Goal: Transaction & Acquisition: Book appointment/travel/reservation

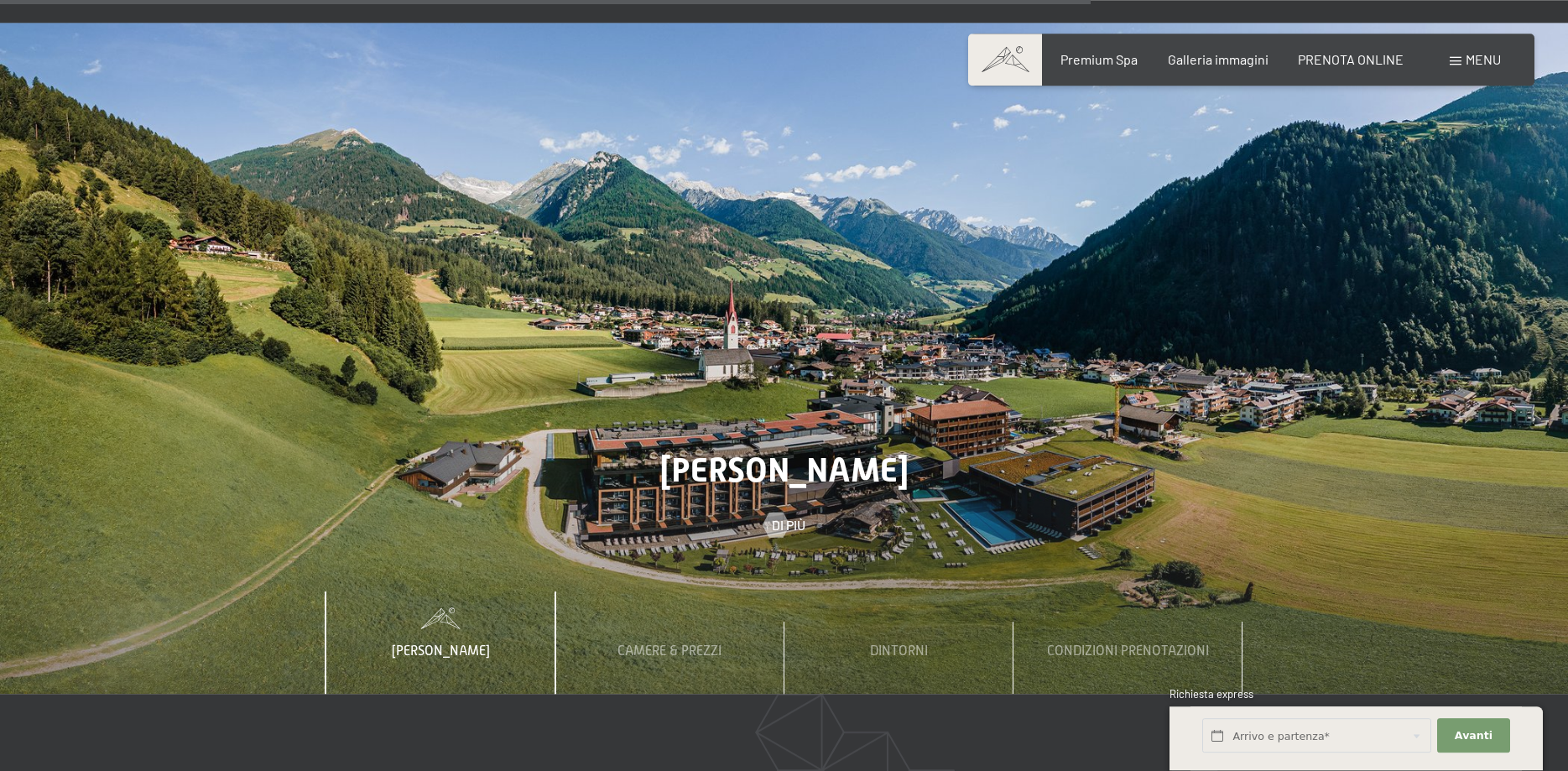
scroll to position [5817, 0]
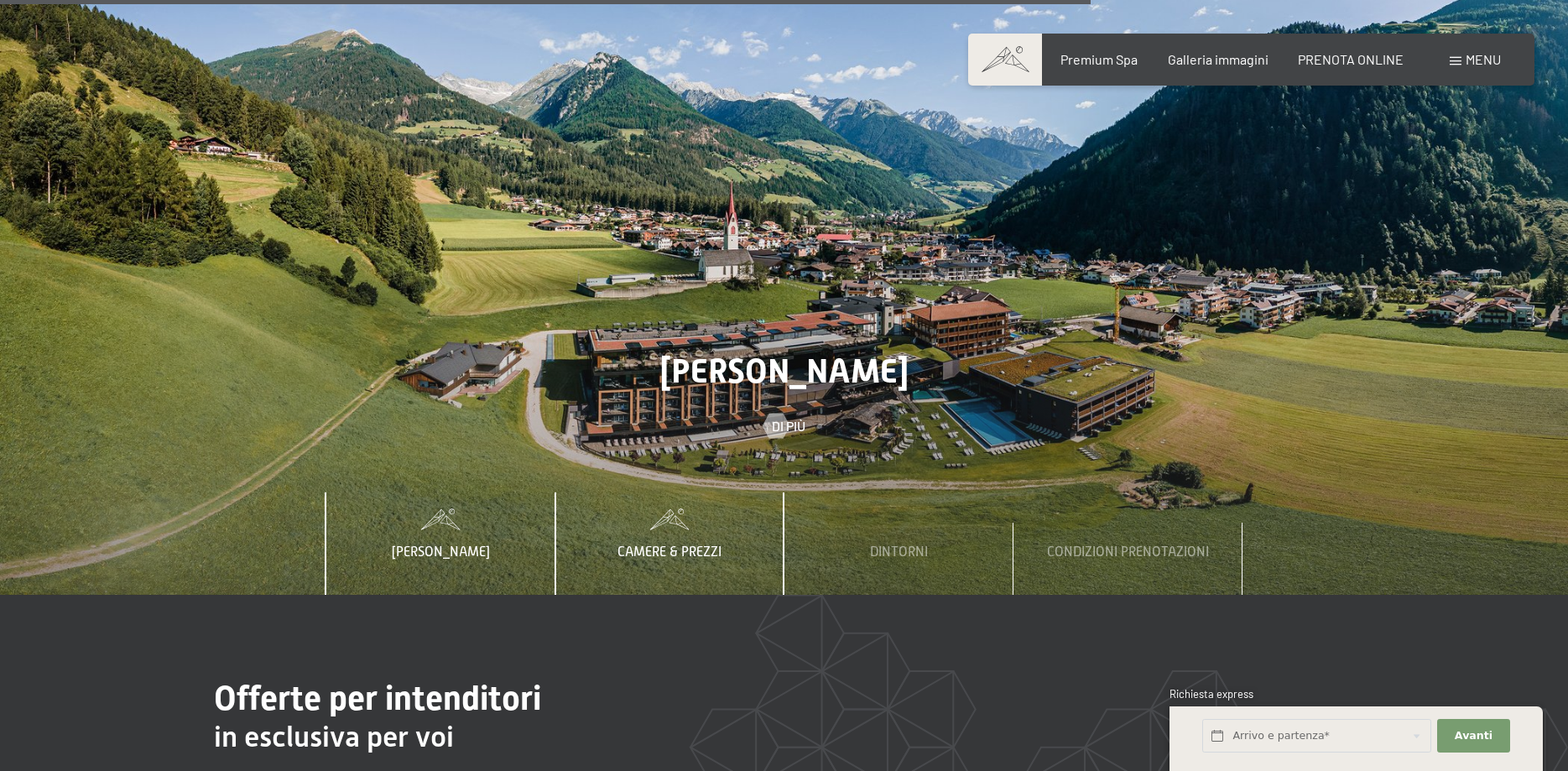
click at [703, 544] on span "Camere & Prezzi" at bounding box center [669, 551] width 104 height 15
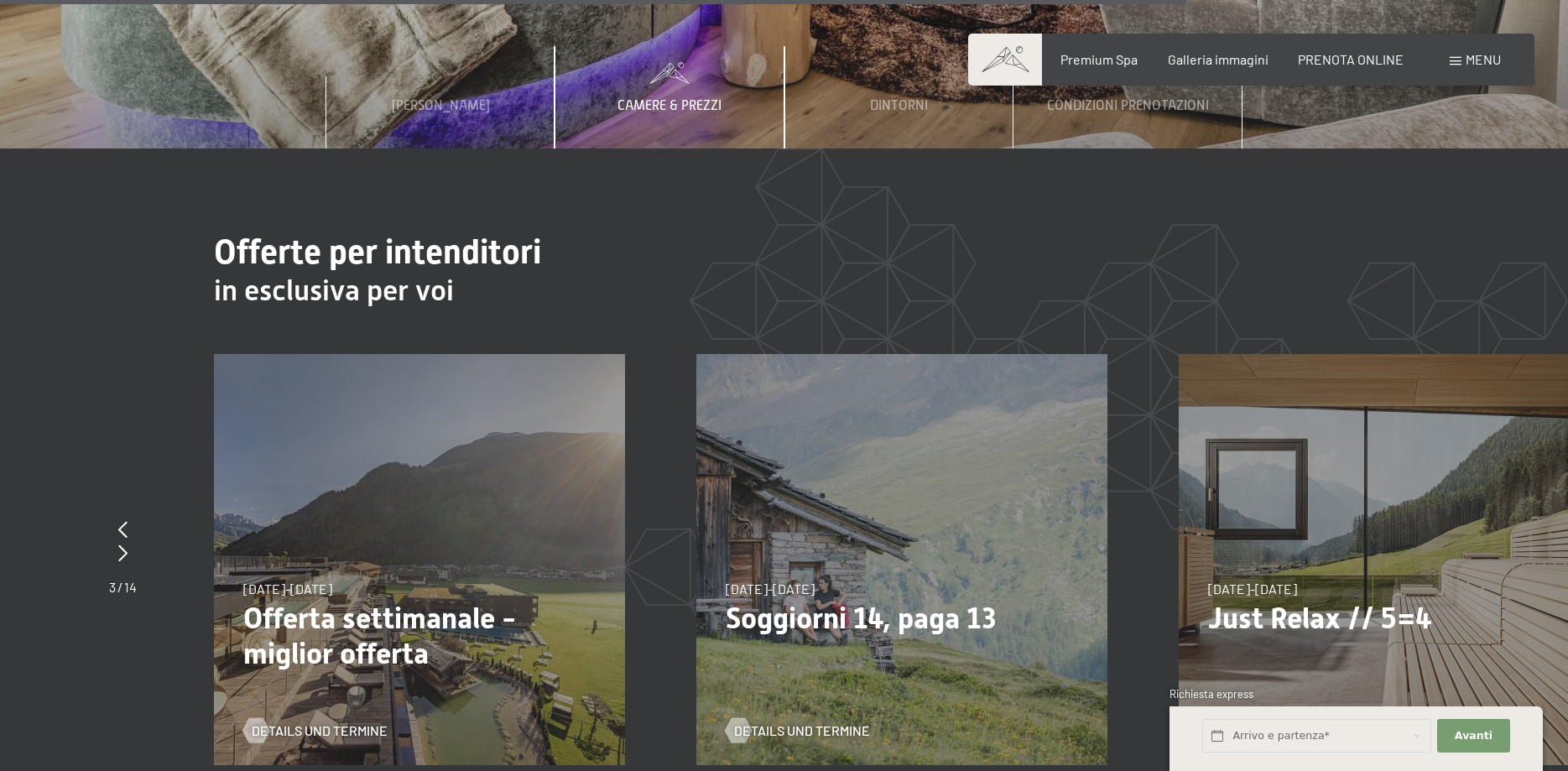
scroll to position [6330, 0]
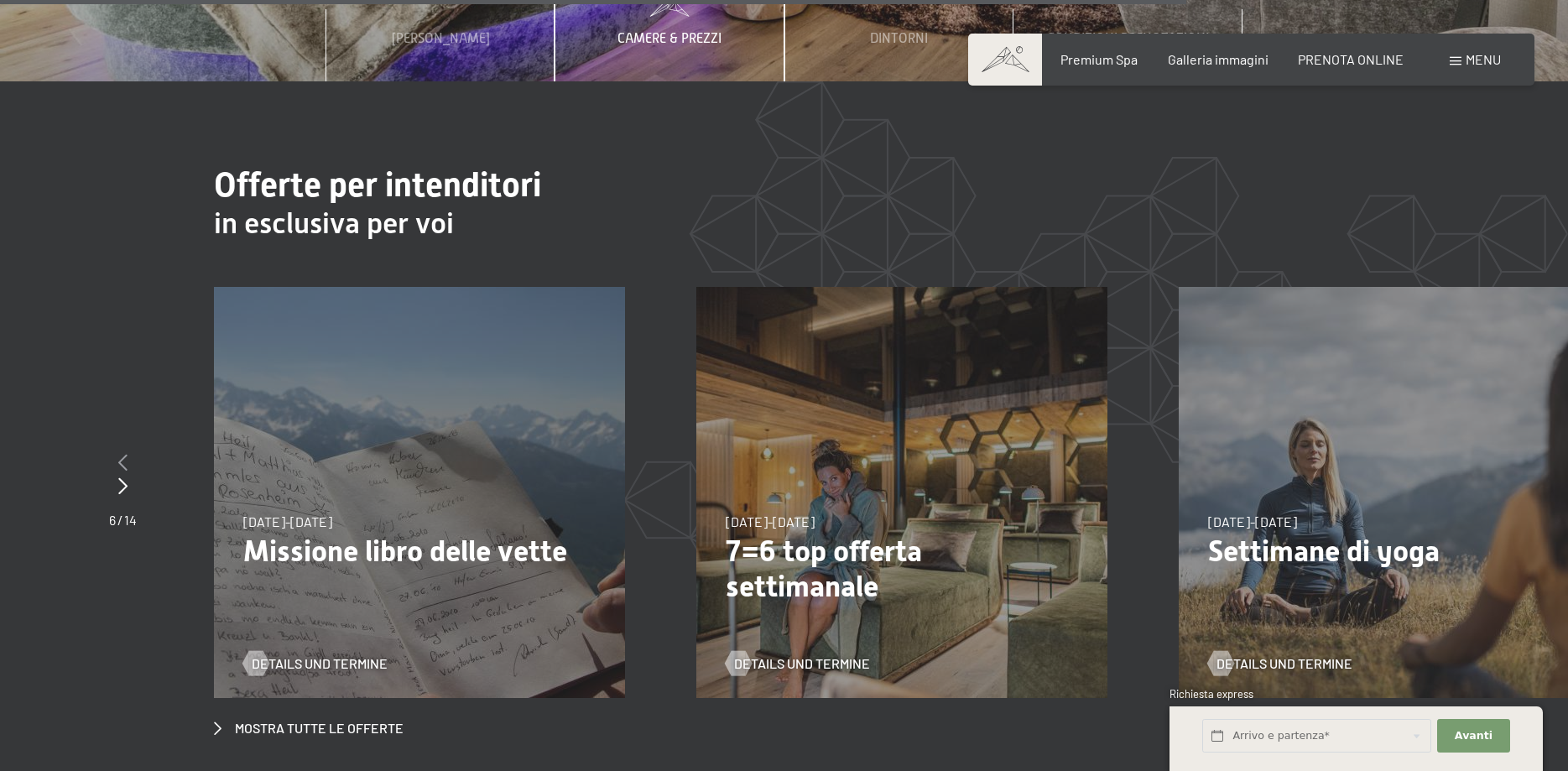
click at [131, 452] on div at bounding box center [122, 463] width 27 height 24
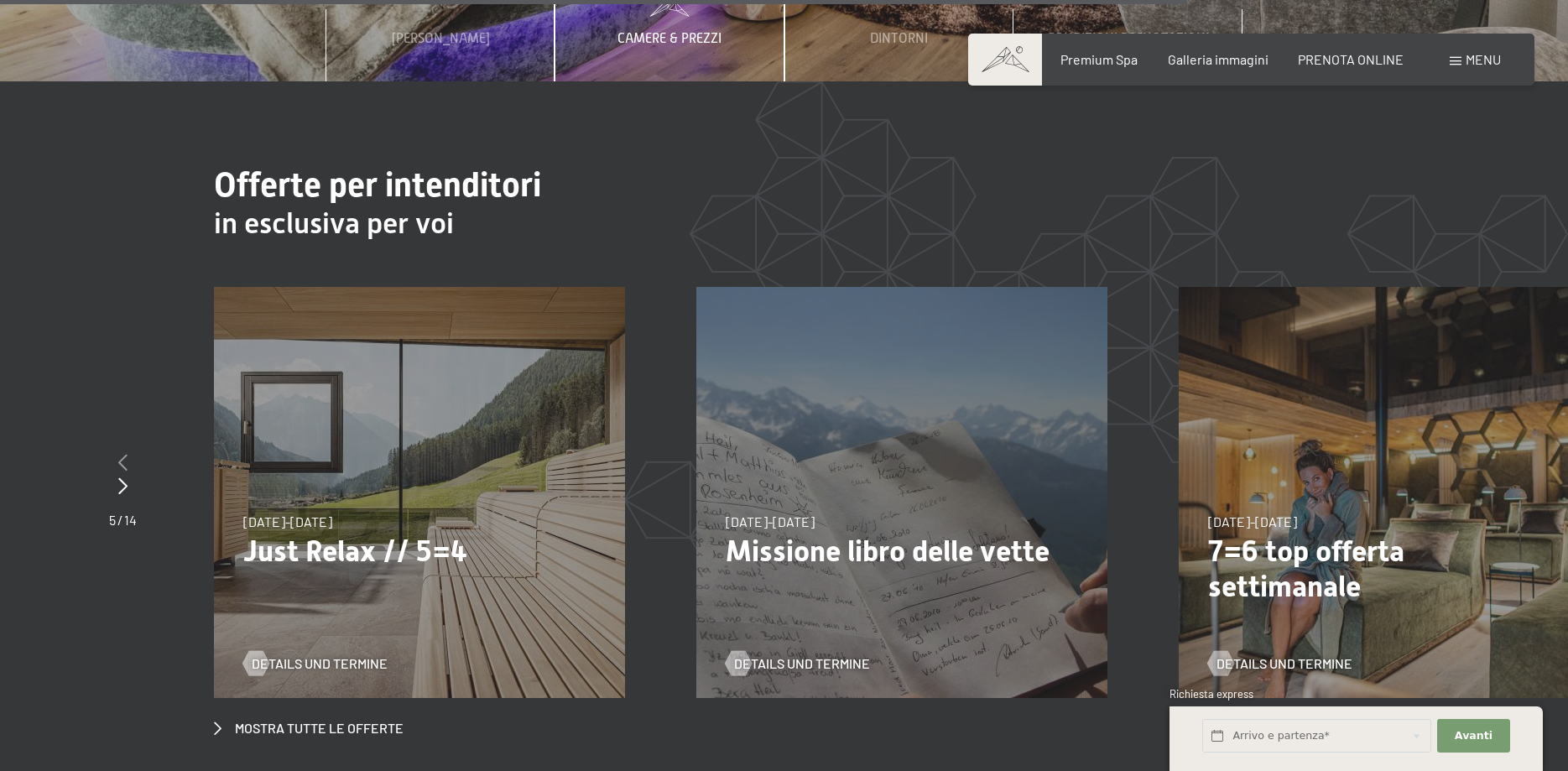
click at [132, 452] on div at bounding box center [122, 463] width 27 height 24
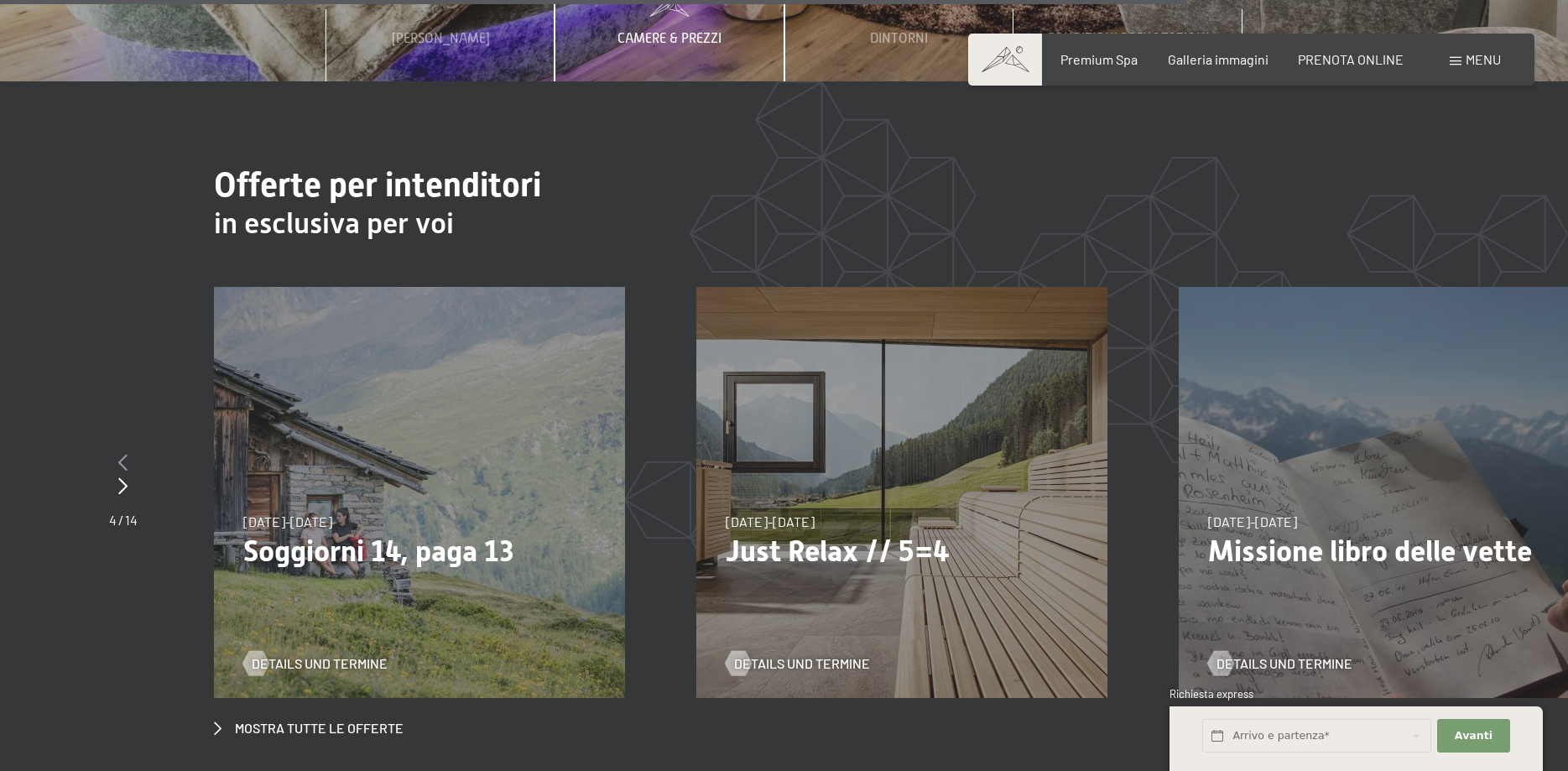
click at [133, 452] on div at bounding box center [123, 463] width 28 height 24
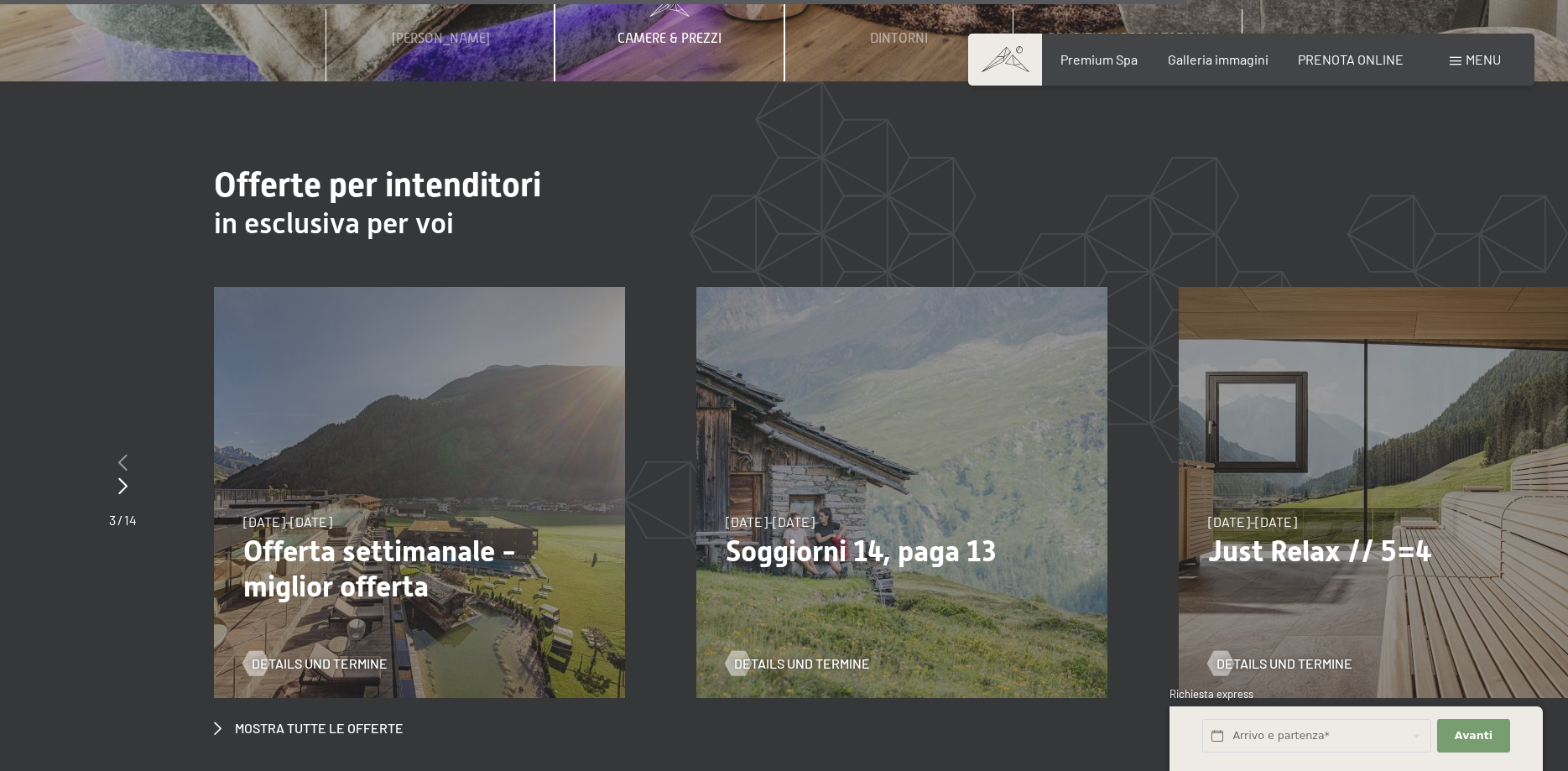
click at [134, 452] on div at bounding box center [122, 463] width 27 height 24
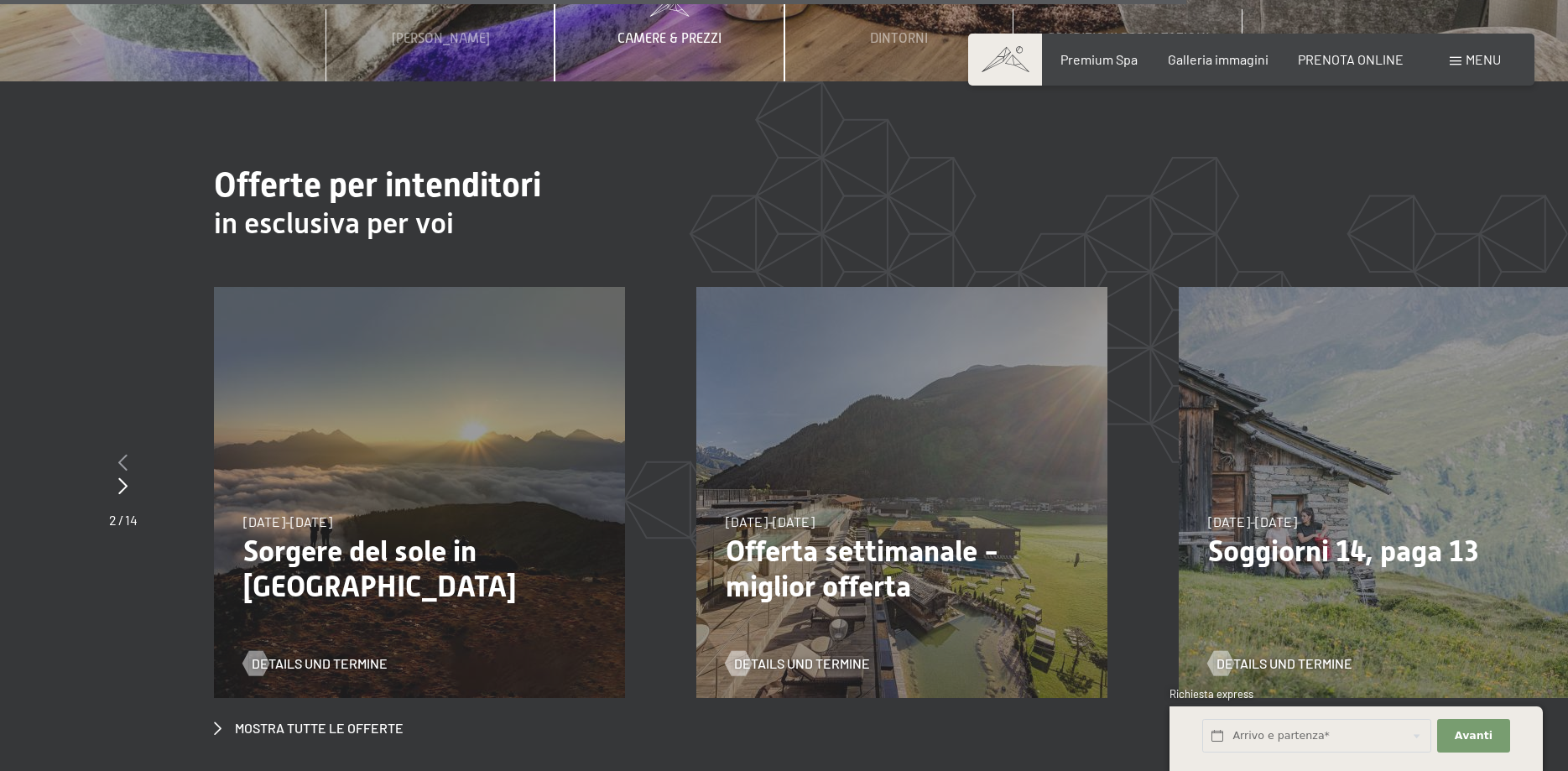
click at [134, 452] on div at bounding box center [123, 463] width 28 height 24
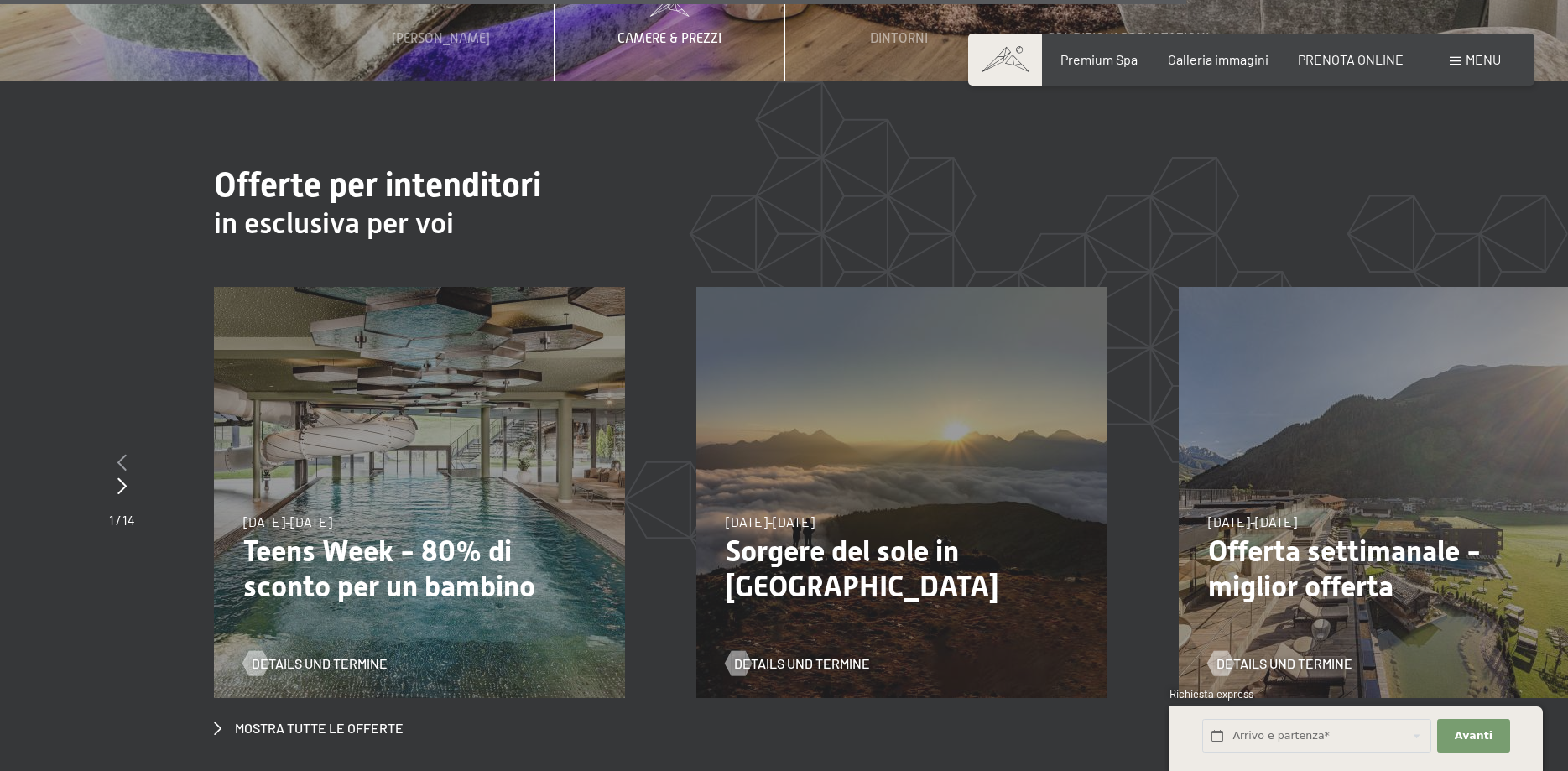
click at [134, 452] on div at bounding box center [122, 463] width 26 height 24
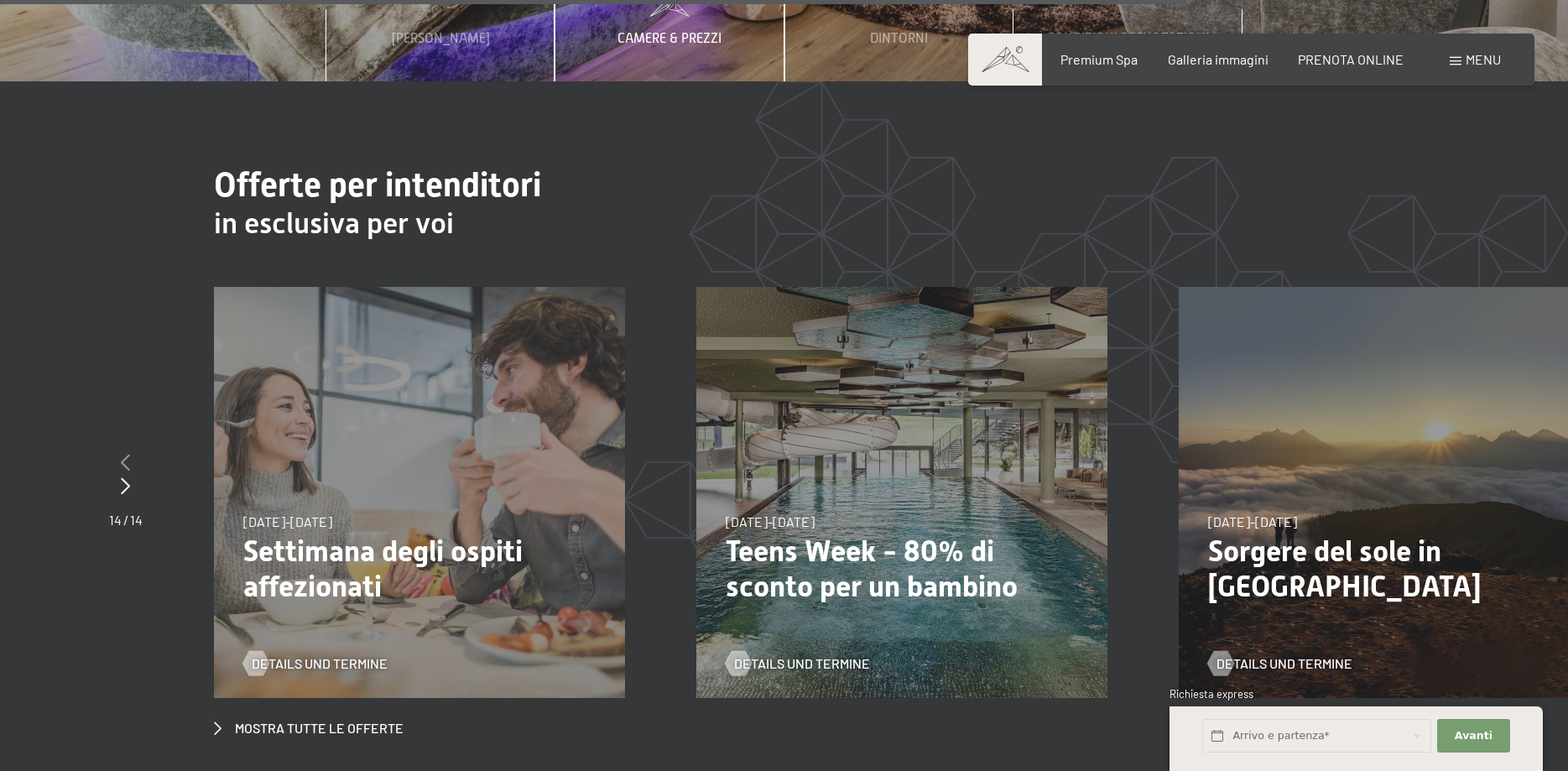
click at [134, 452] on div at bounding box center [126, 463] width 33 height 24
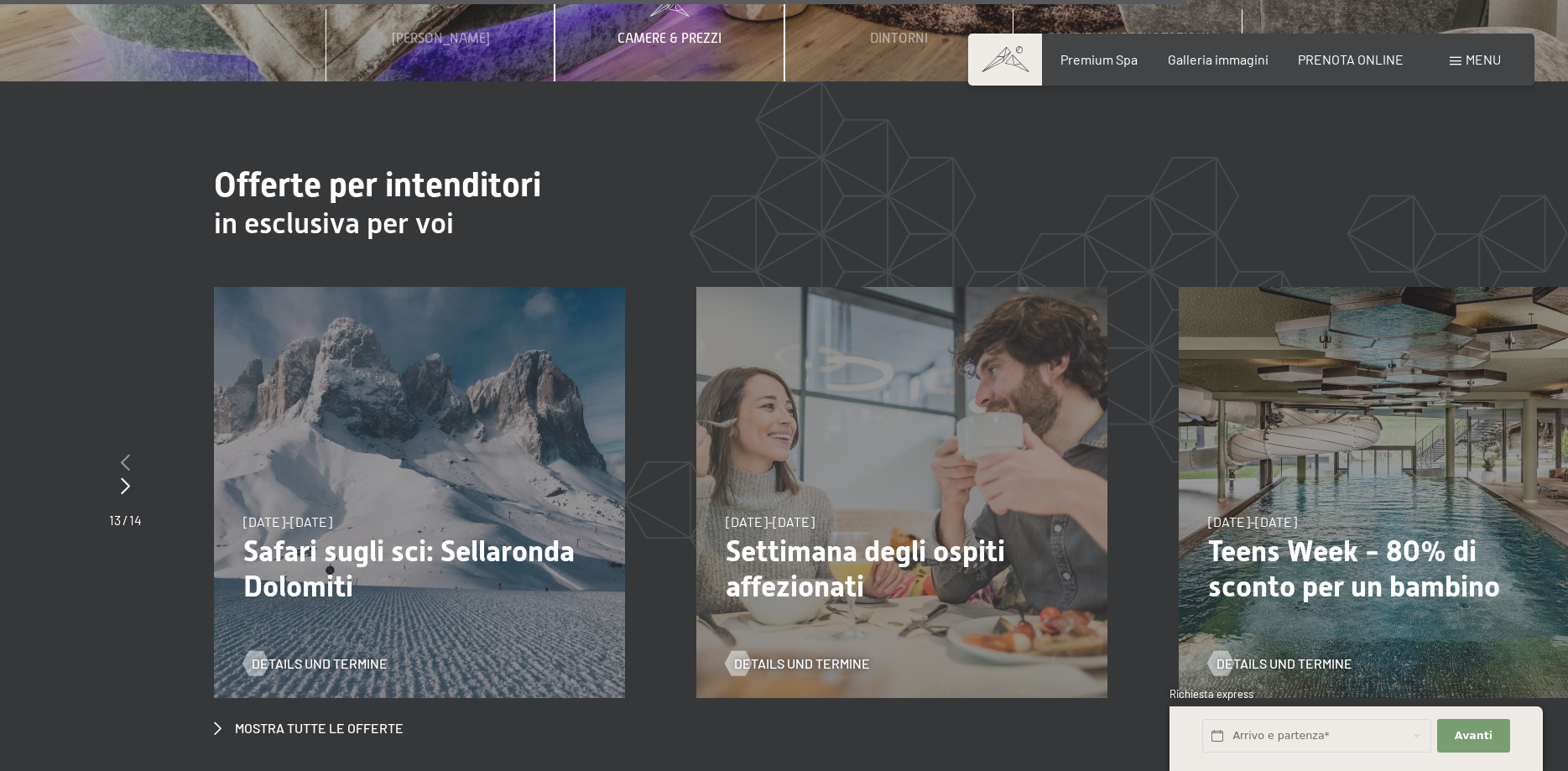
click at [134, 452] on div at bounding box center [125, 463] width 33 height 24
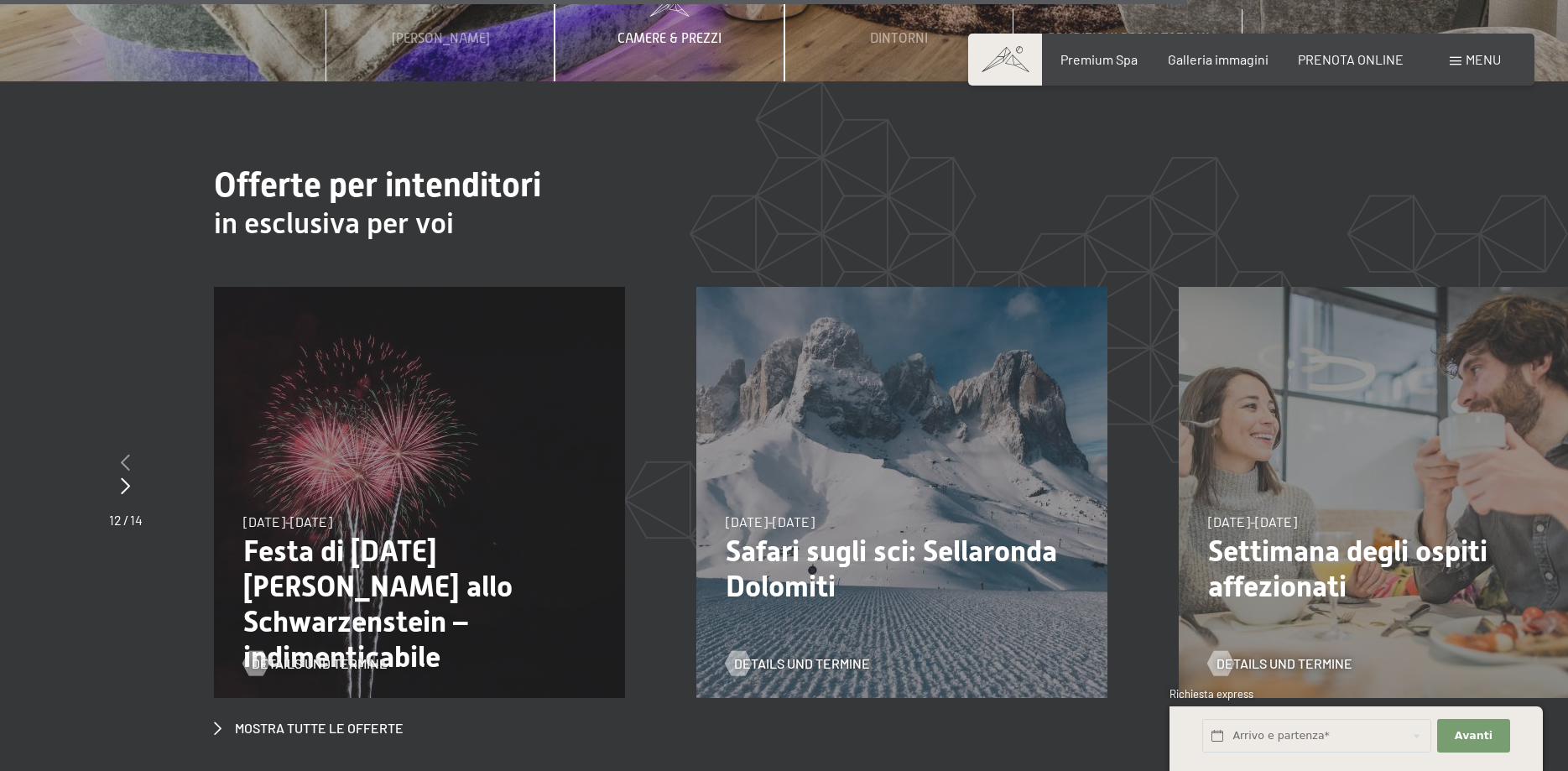
click at [134, 452] on div at bounding box center [126, 463] width 33 height 24
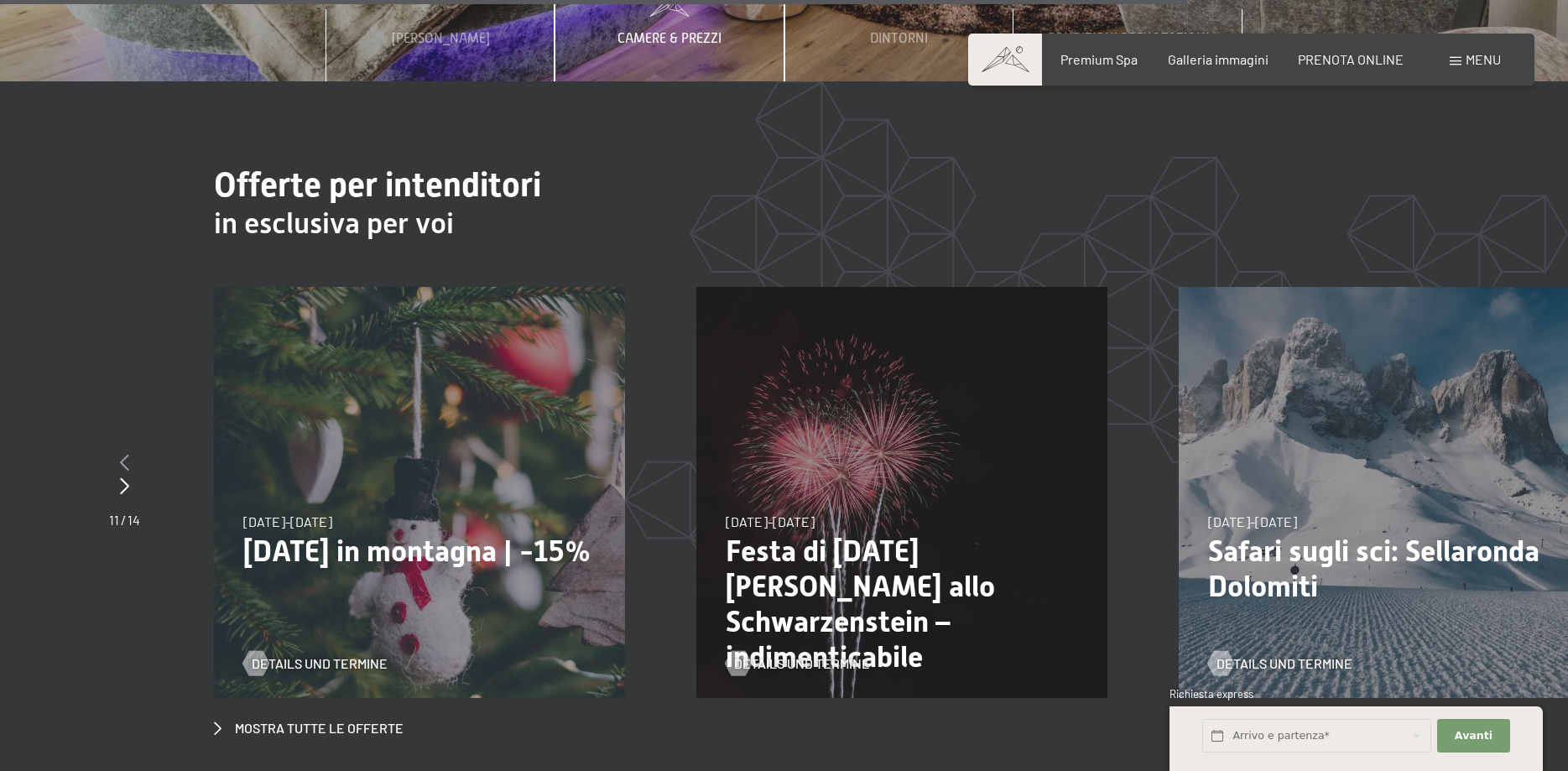
click at [134, 452] on div at bounding box center [124, 463] width 31 height 24
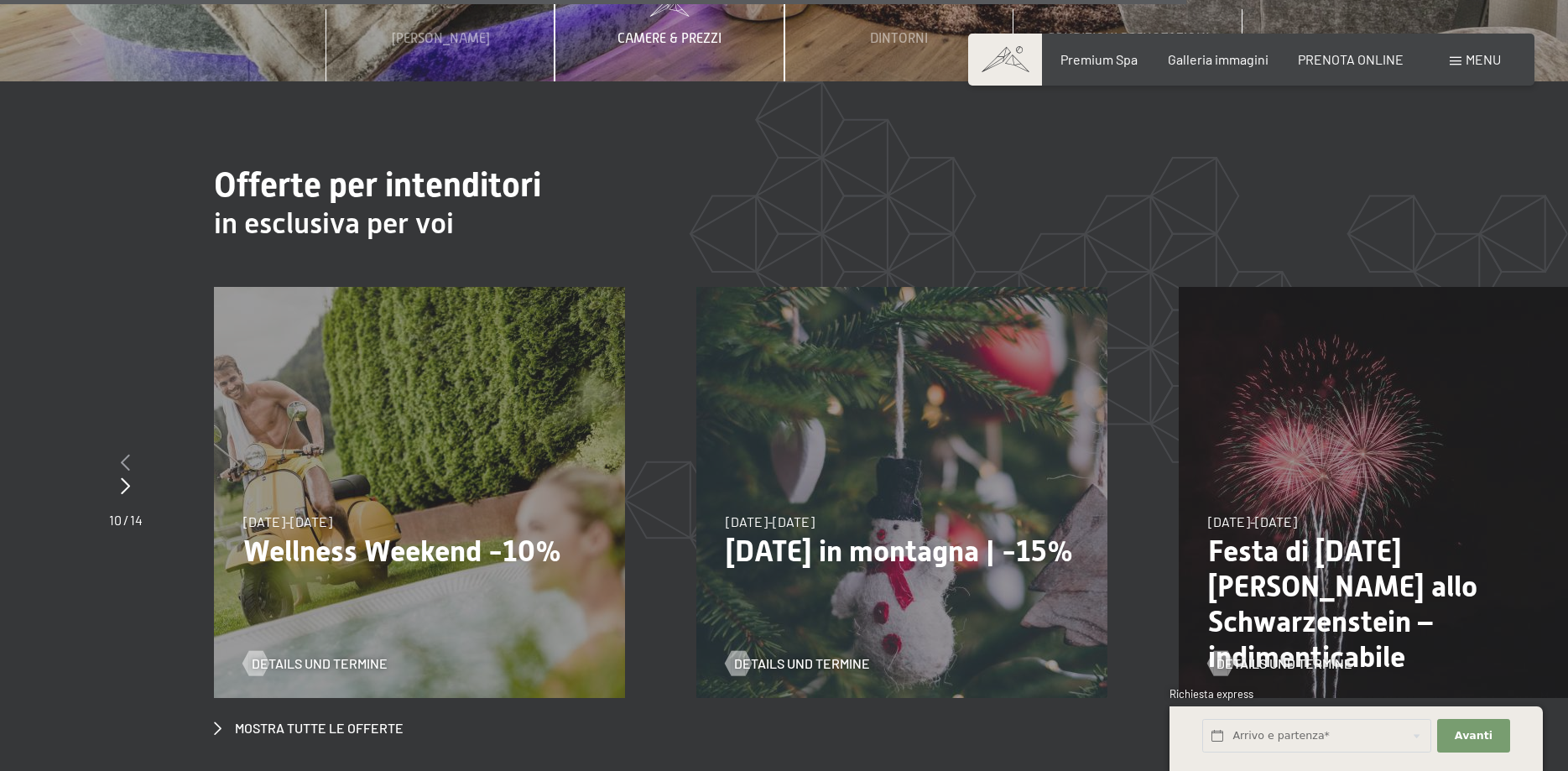
click at [134, 452] on div at bounding box center [126, 463] width 33 height 24
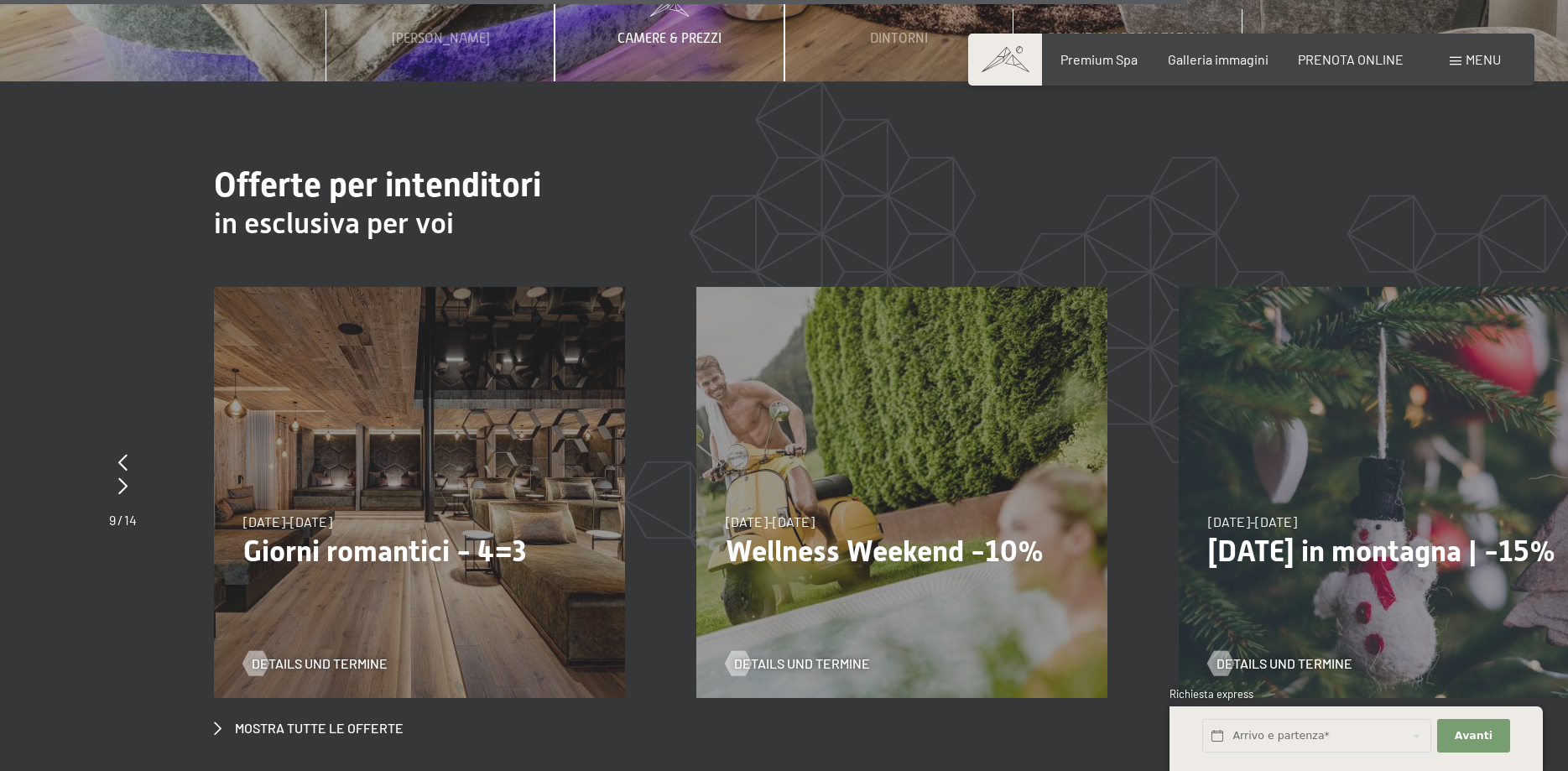
click at [849, 533] on p "Wellness Weekend -10%" at bounding box center [902, 551] width 352 height 35
click at [809, 654] on span "Details und Termine" at bounding box center [819, 663] width 136 height 18
click at [350, 654] on span "Details und Termine" at bounding box center [320, 663] width 136 height 18
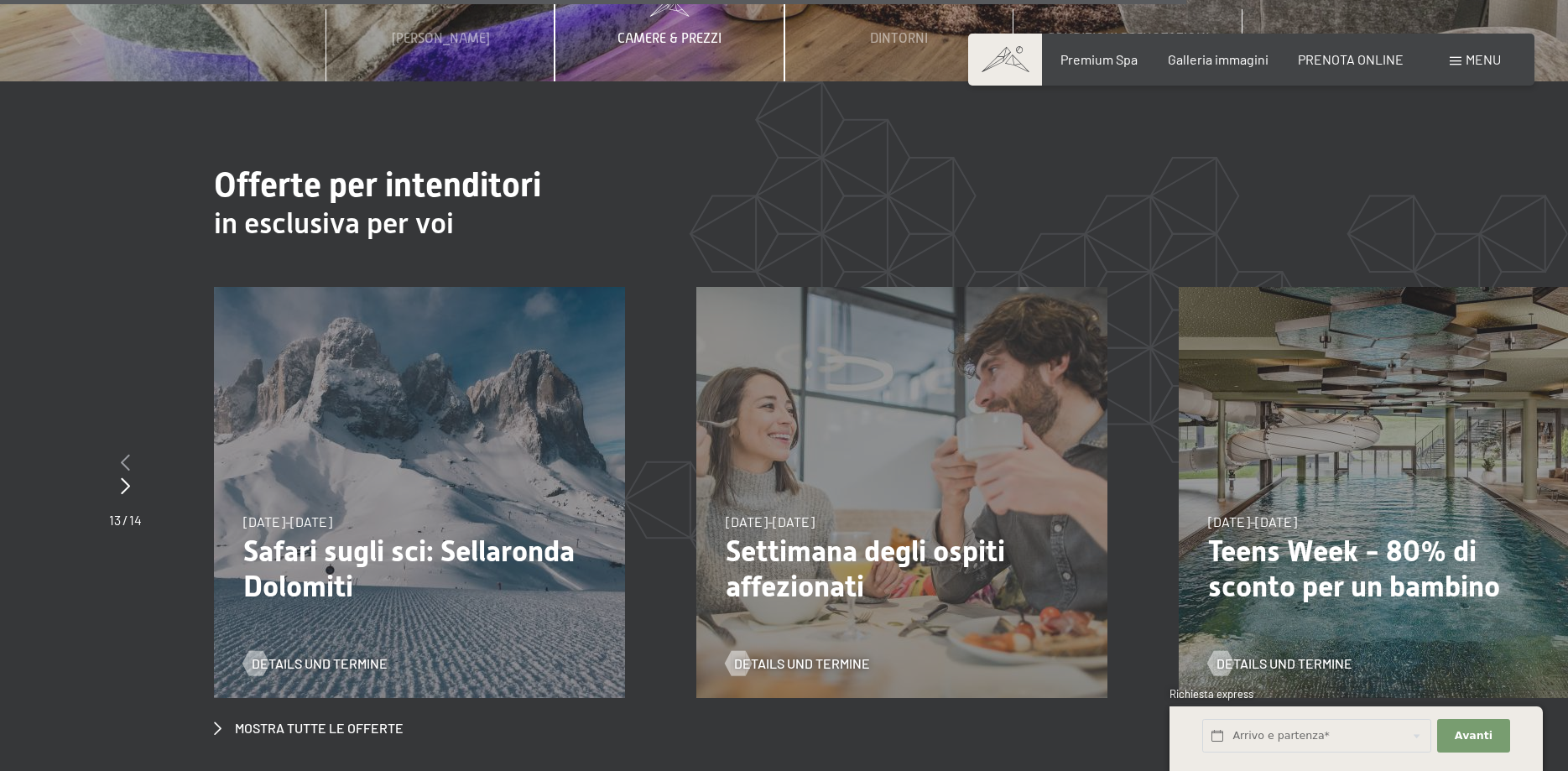
click at [121, 453] on icon at bounding box center [125, 461] width 9 height 17
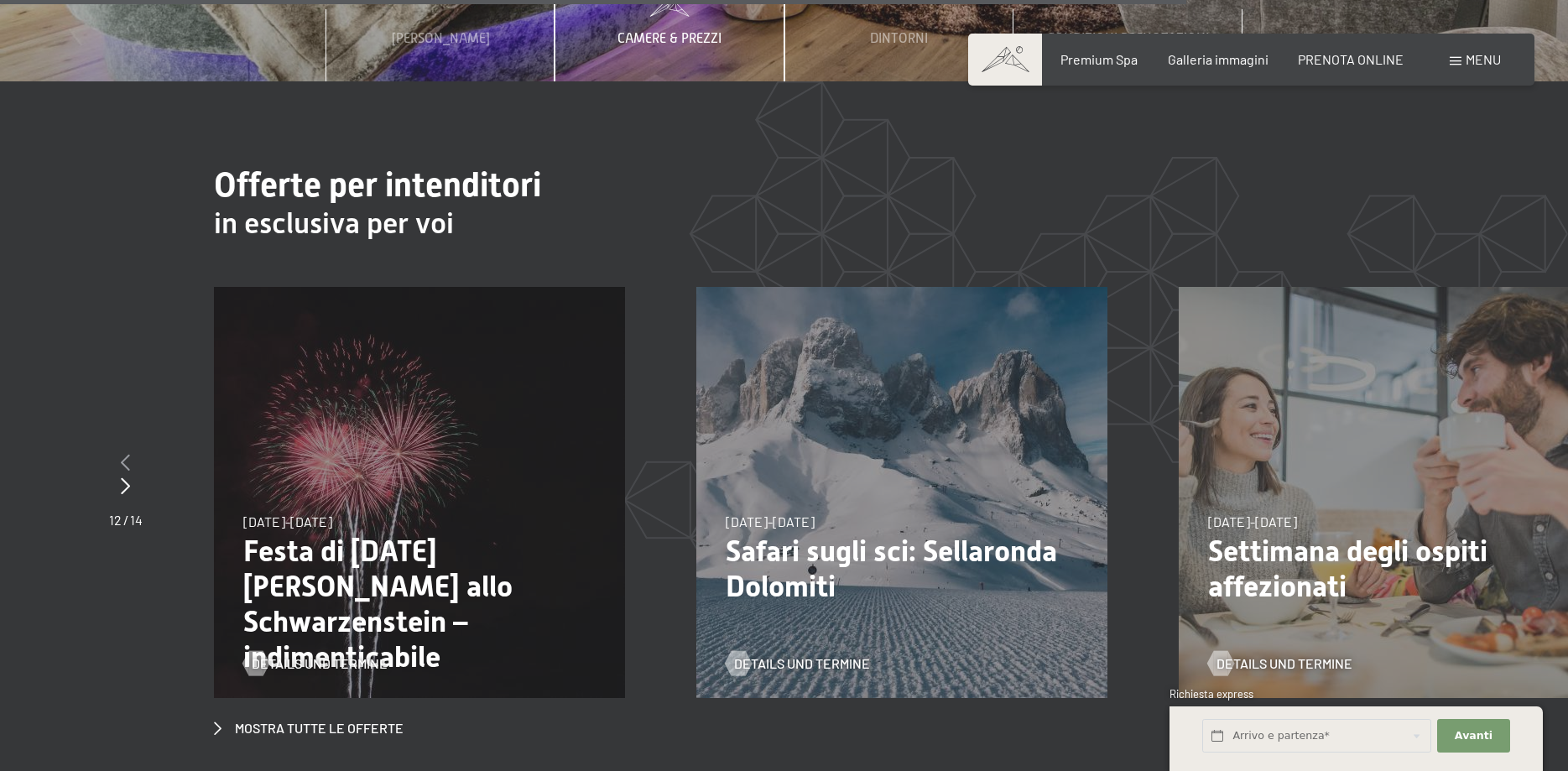
click at [121, 453] on icon at bounding box center [125, 461] width 9 height 17
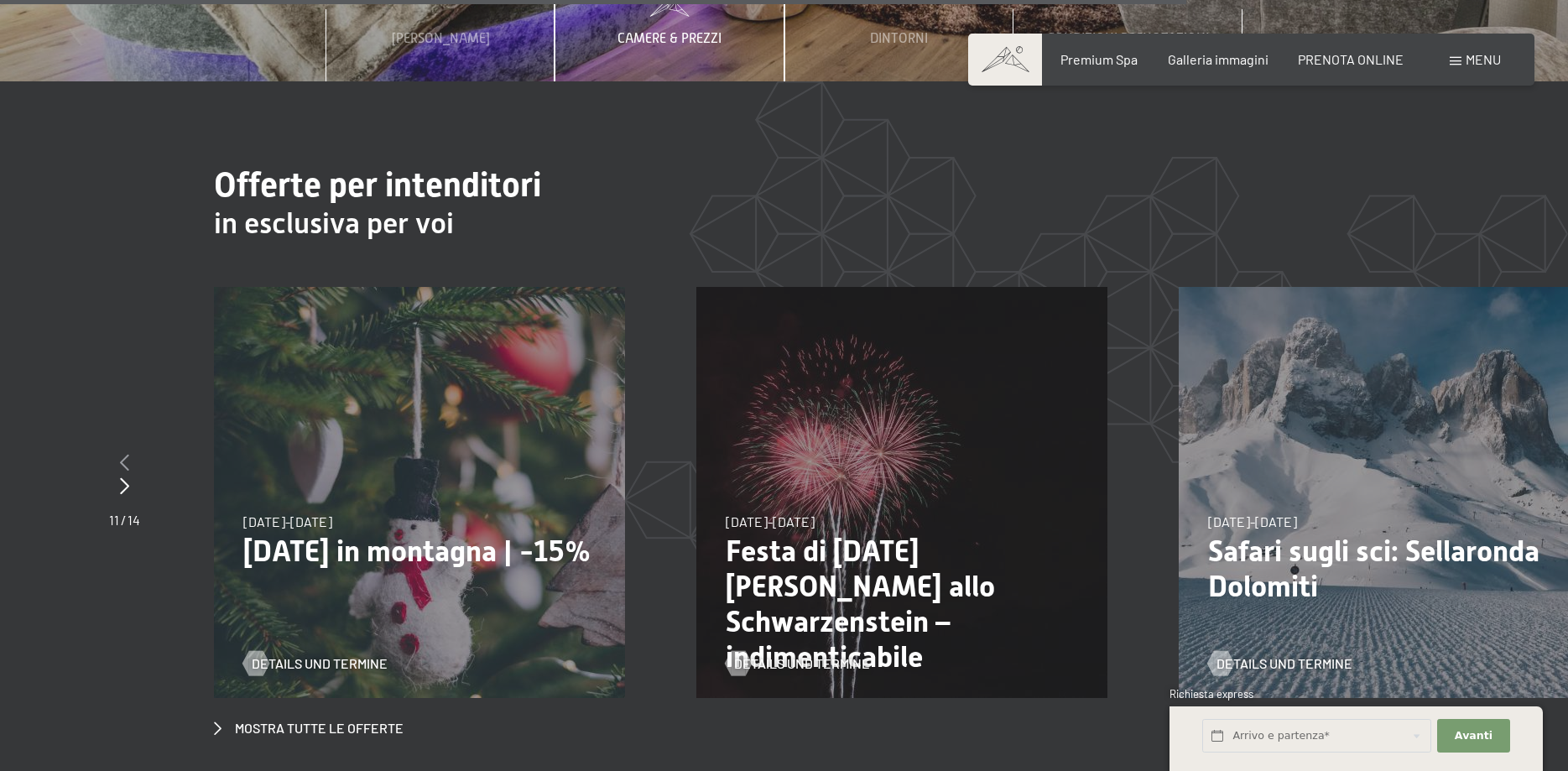
click at [123, 453] on icon at bounding box center [124, 461] width 9 height 17
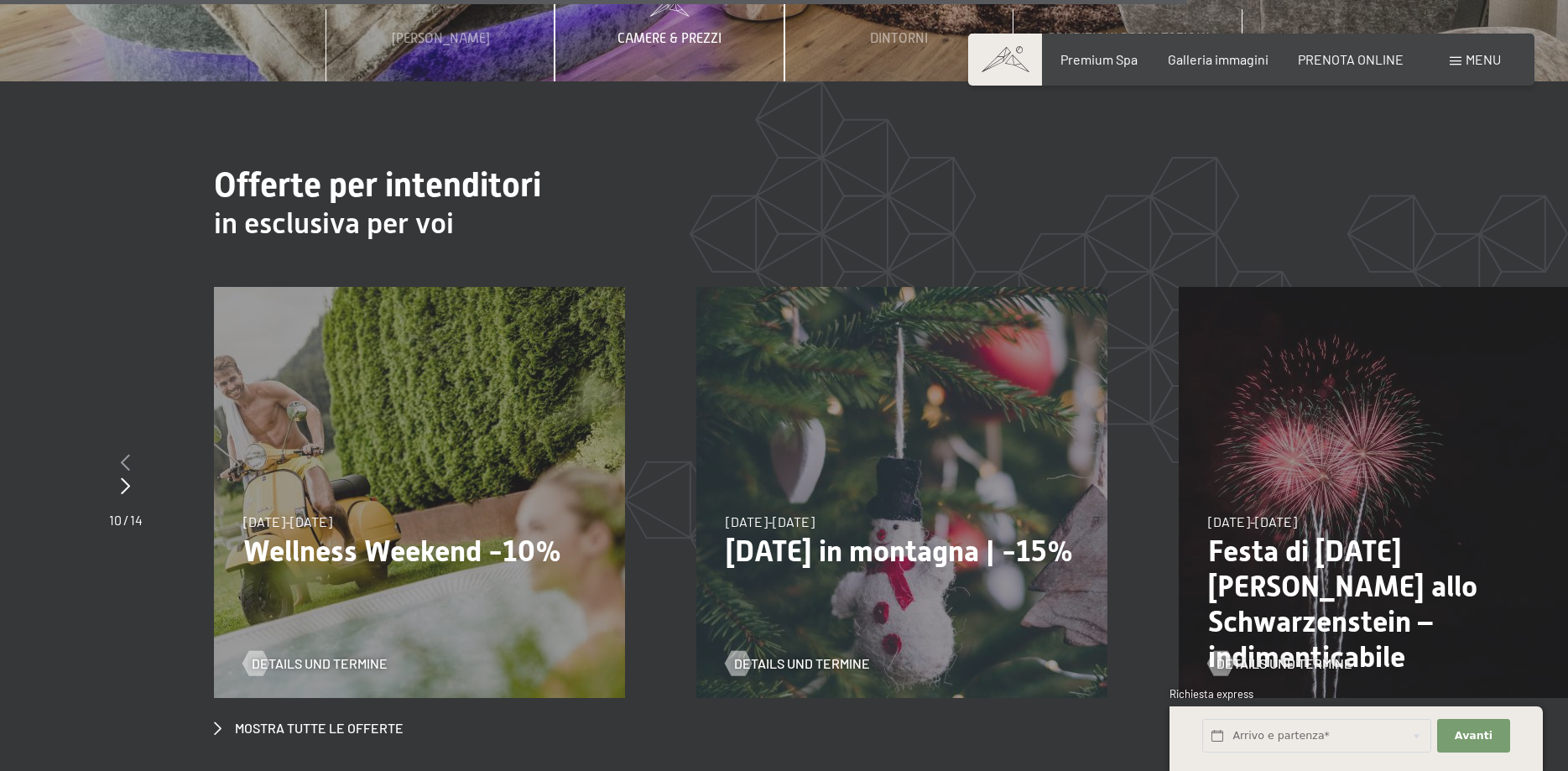
click at [123, 453] on icon at bounding box center [125, 461] width 9 height 17
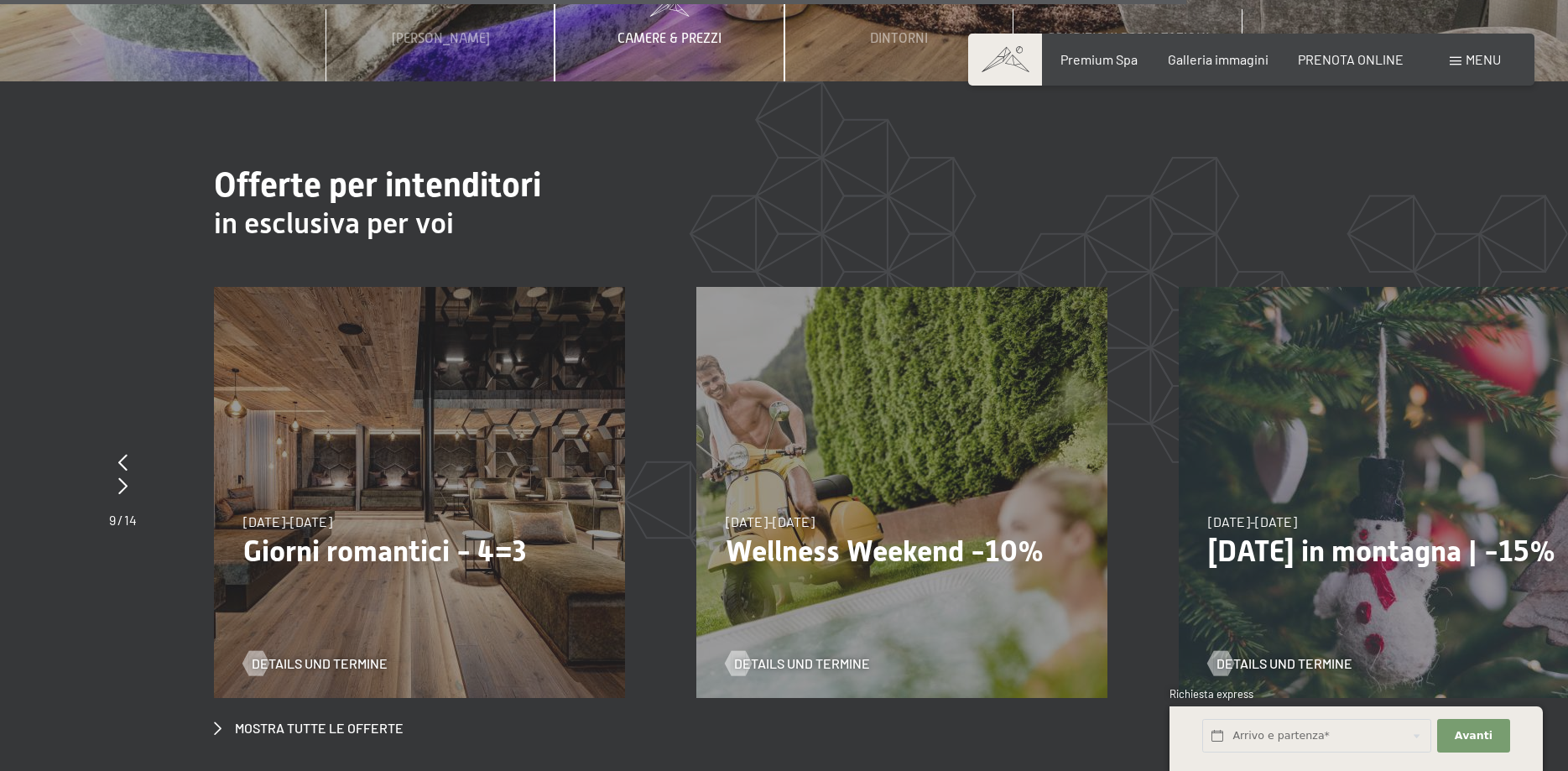
click at [450, 473] on div "9/11/2025-5/12/2025 8/12/2025-19/12/2025 11/1/2026-23/1/2026 8/3/2026-27/3/2026…" at bounding box center [419, 492] width 411 height 411
click at [369, 654] on span "Details und Termine" at bounding box center [320, 663] width 136 height 18
click at [795, 654] on span "Details und Termine" at bounding box center [819, 663] width 136 height 18
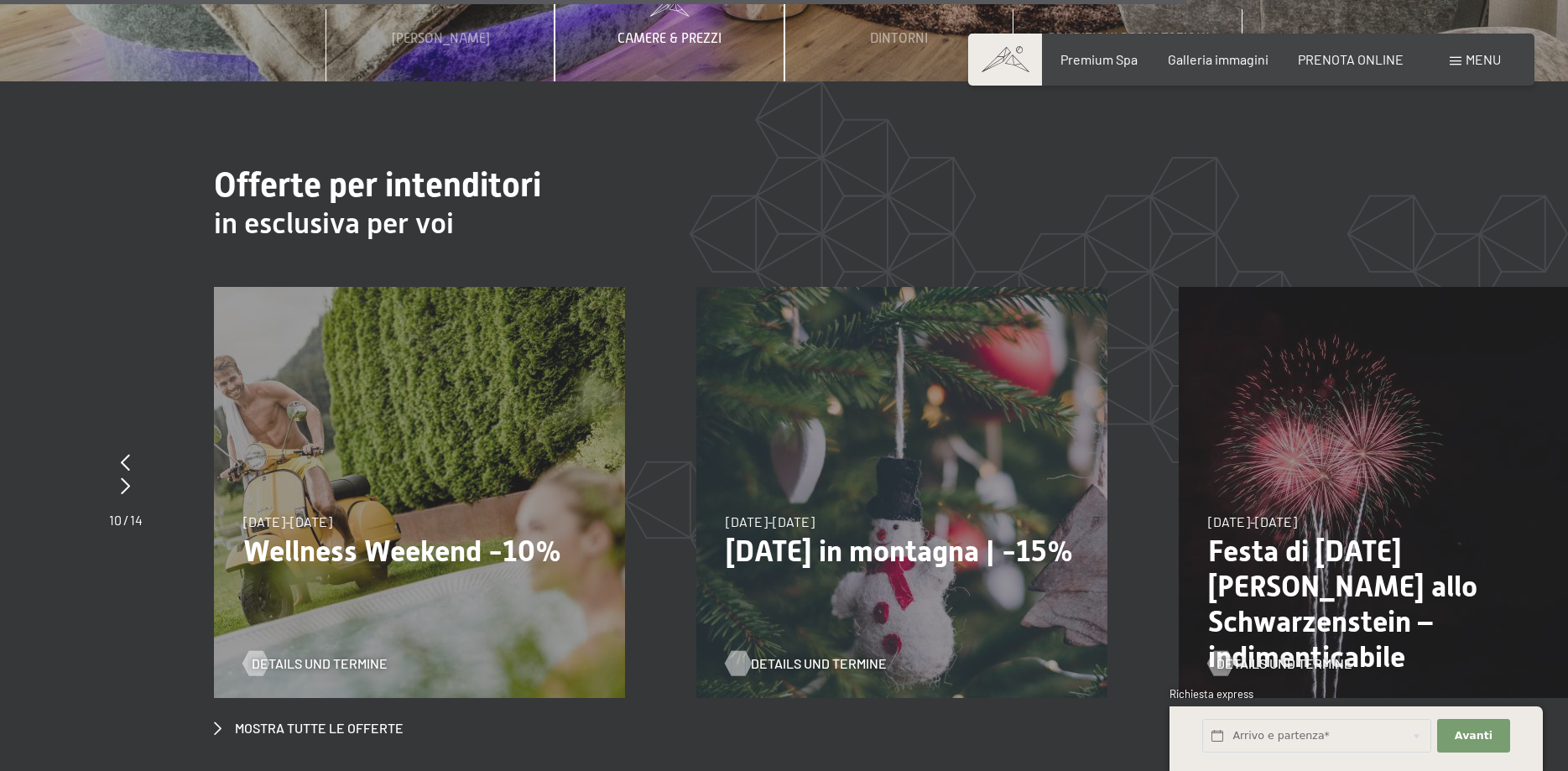
click at [820, 654] on span "Details und Termine" at bounding box center [819, 663] width 136 height 18
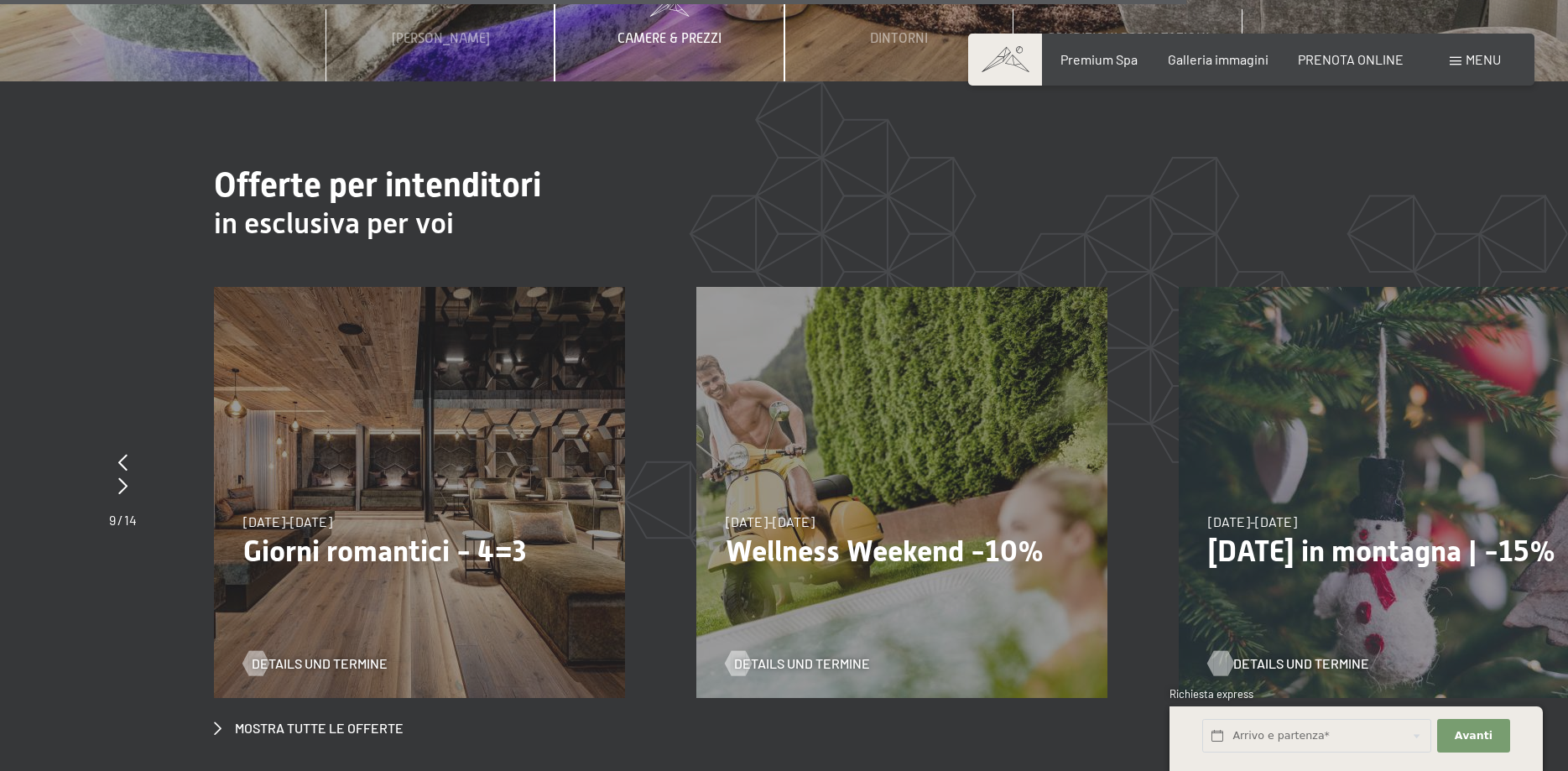
click at [1292, 654] on span "Details und Termine" at bounding box center [1301, 663] width 136 height 18
click at [125, 477] on icon at bounding box center [122, 485] width 9 height 17
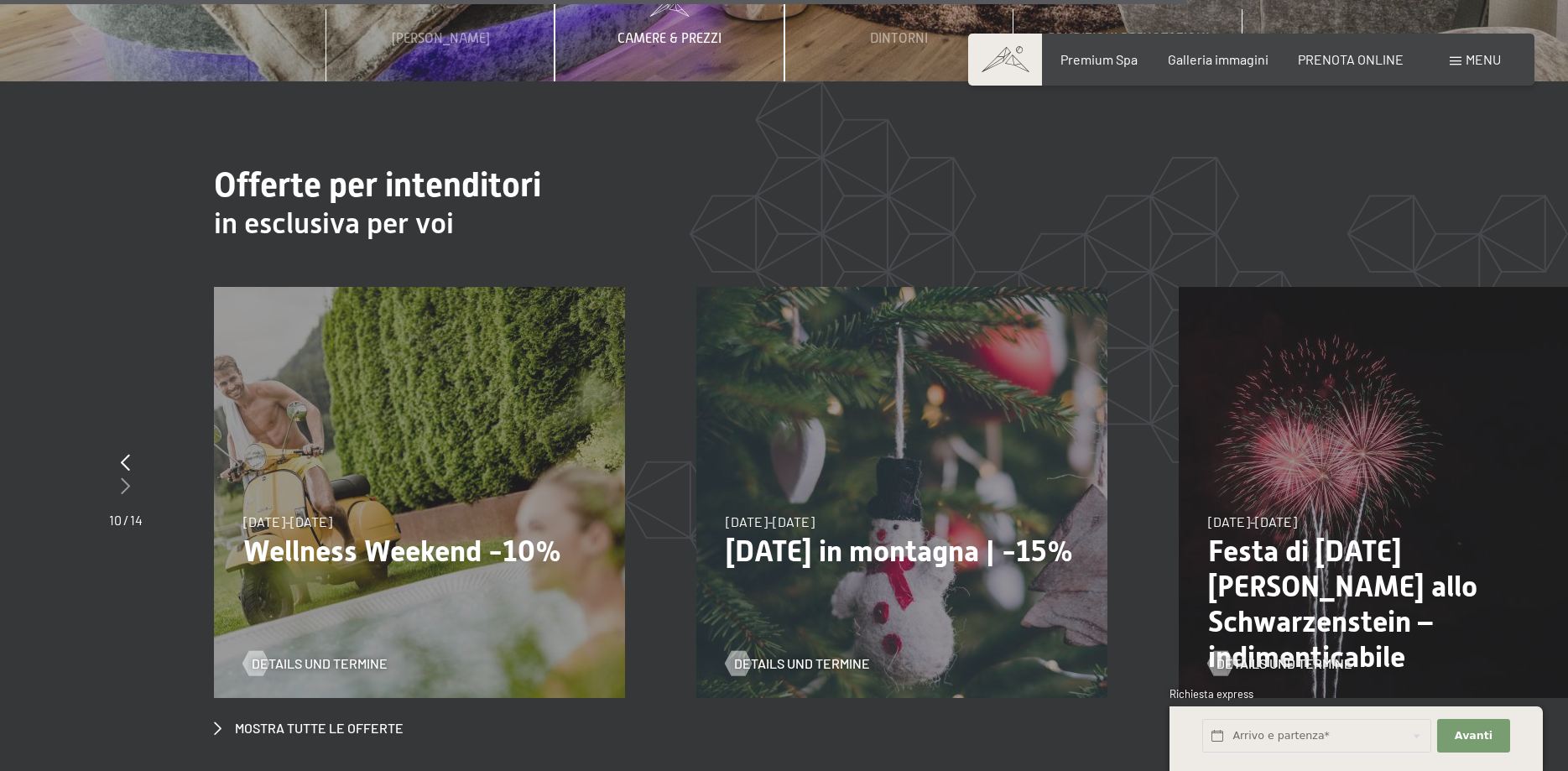
click at [125, 477] on icon at bounding box center [125, 485] width 9 height 17
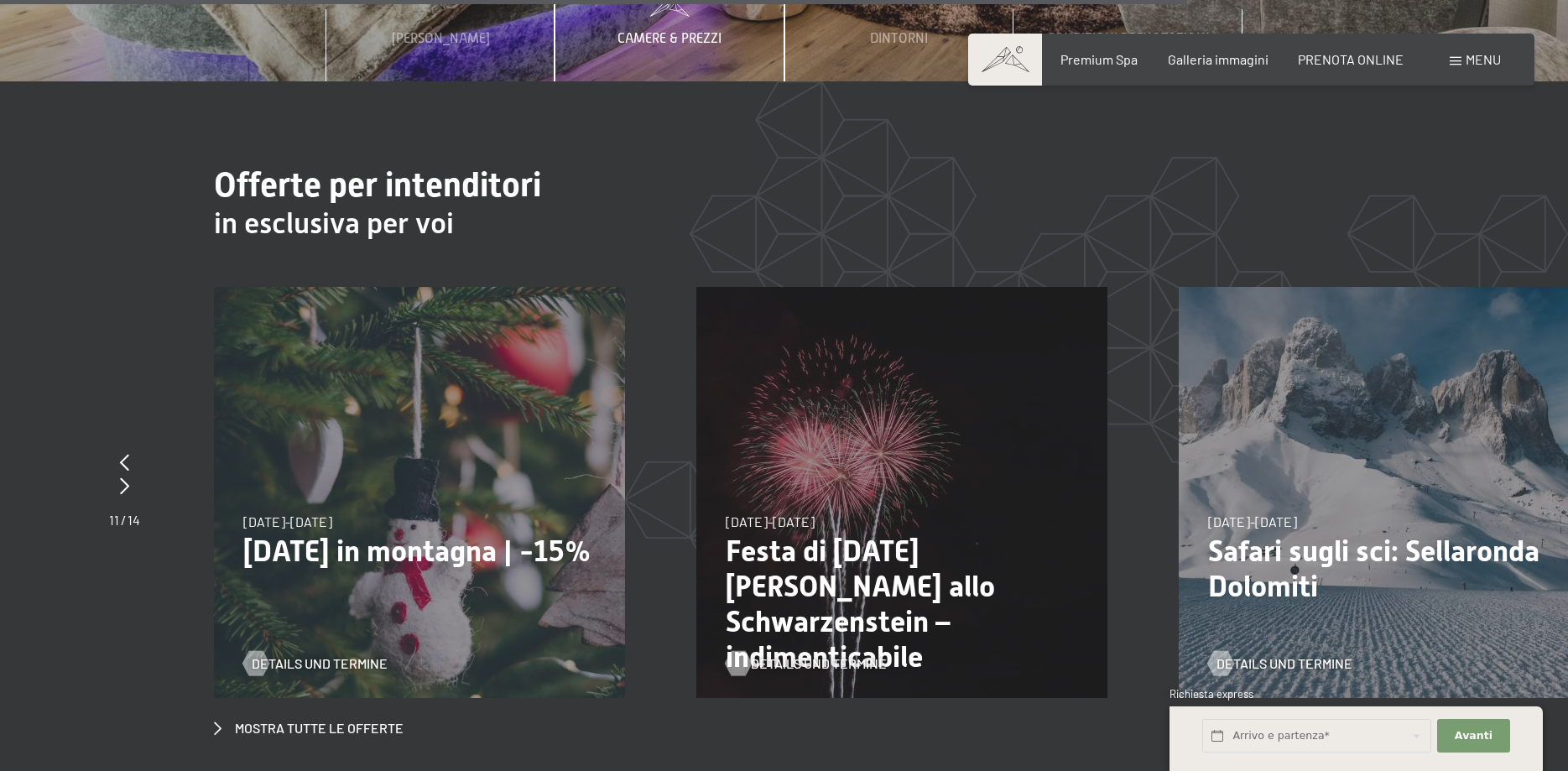
click at [774, 654] on span "Details und Termine" at bounding box center [819, 663] width 136 height 18
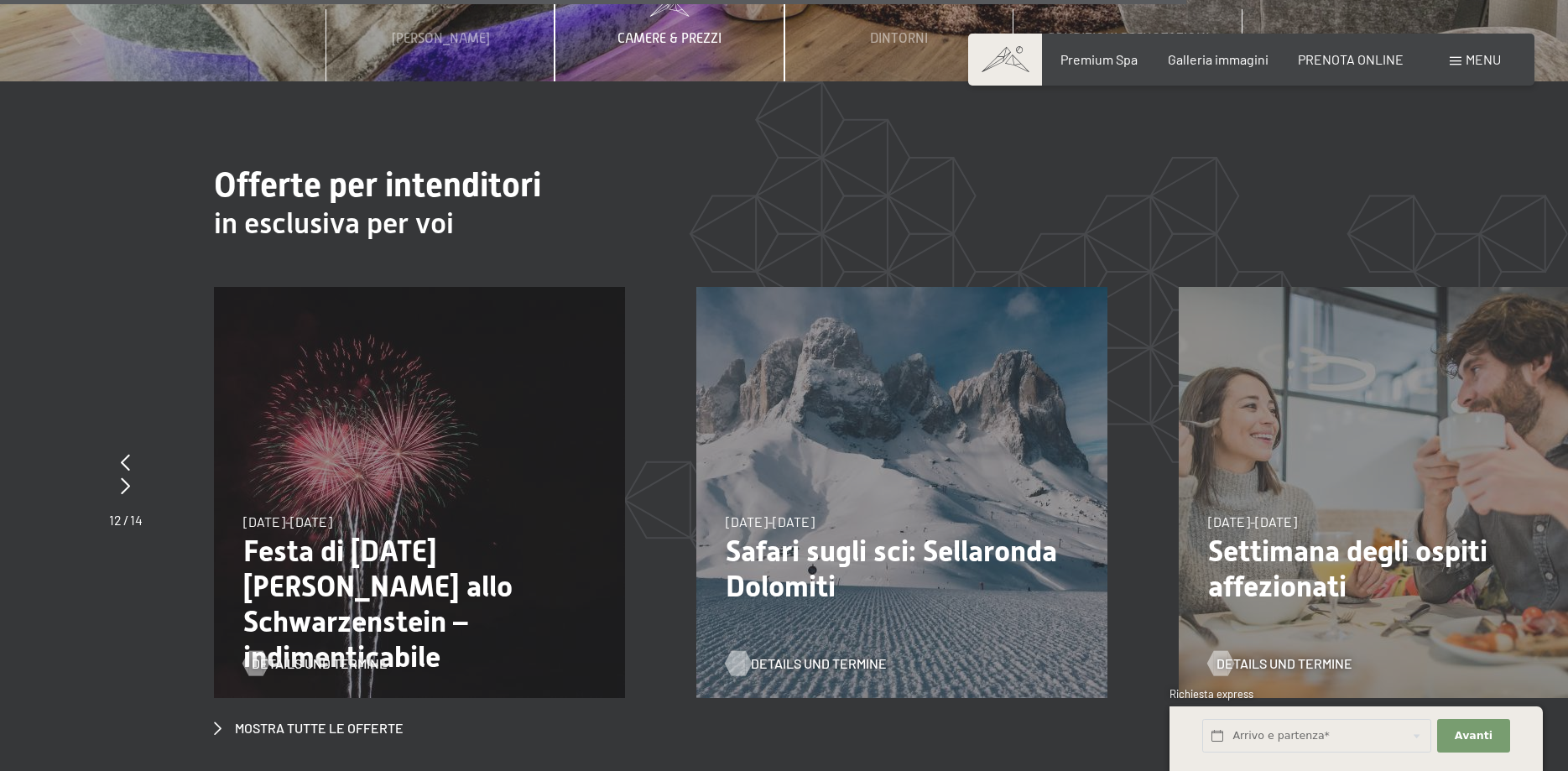
click at [784, 654] on span "Details und Termine" at bounding box center [819, 663] width 136 height 18
drag, startPoint x: 1329, startPoint y: 505, endPoint x: 1297, endPoint y: 551, distance: 56.0
click at [1329, 533] on p "Settimana degli ospiti affezionati" at bounding box center [1384, 569] width 352 height 70
click at [1283, 654] on span "Details und Termine" at bounding box center [1301, 663] width 136 height 18
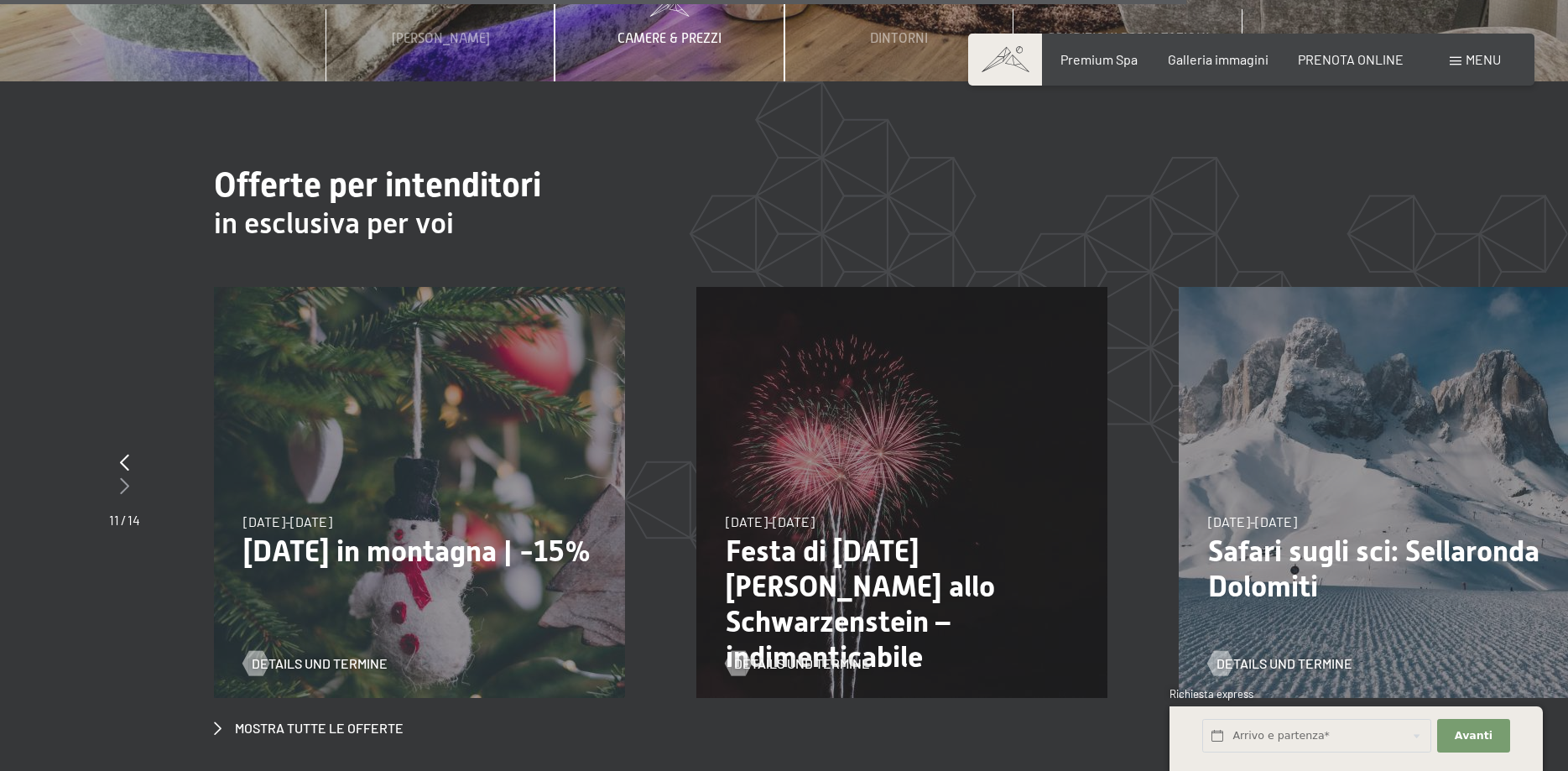
click at [128, 477] on icon at bounding box center [124, 485] width 9 height 17
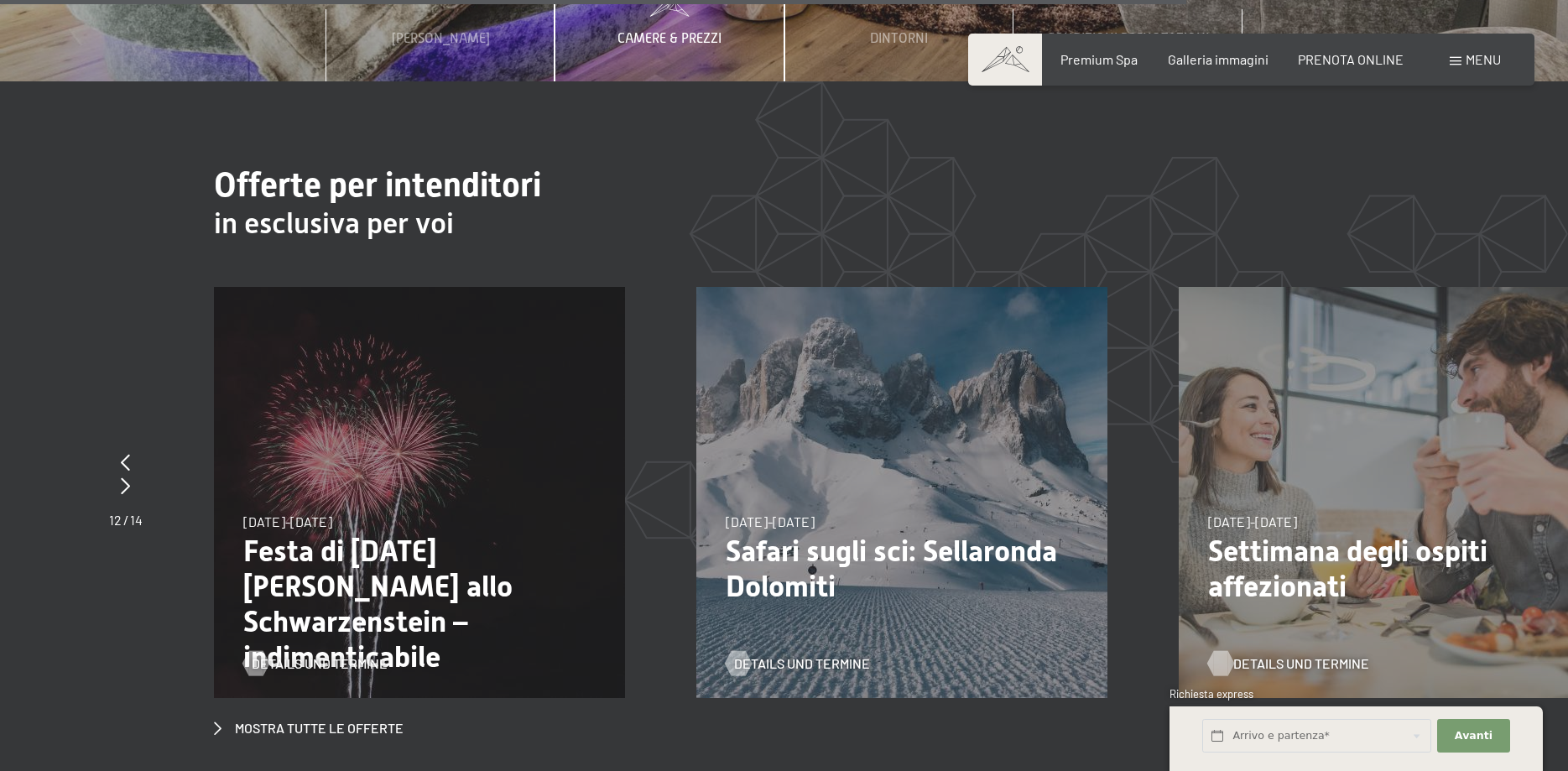
click at [1305, 654] on span "Details und Termine" at bounding box center [1301, 663] width 136 height 18
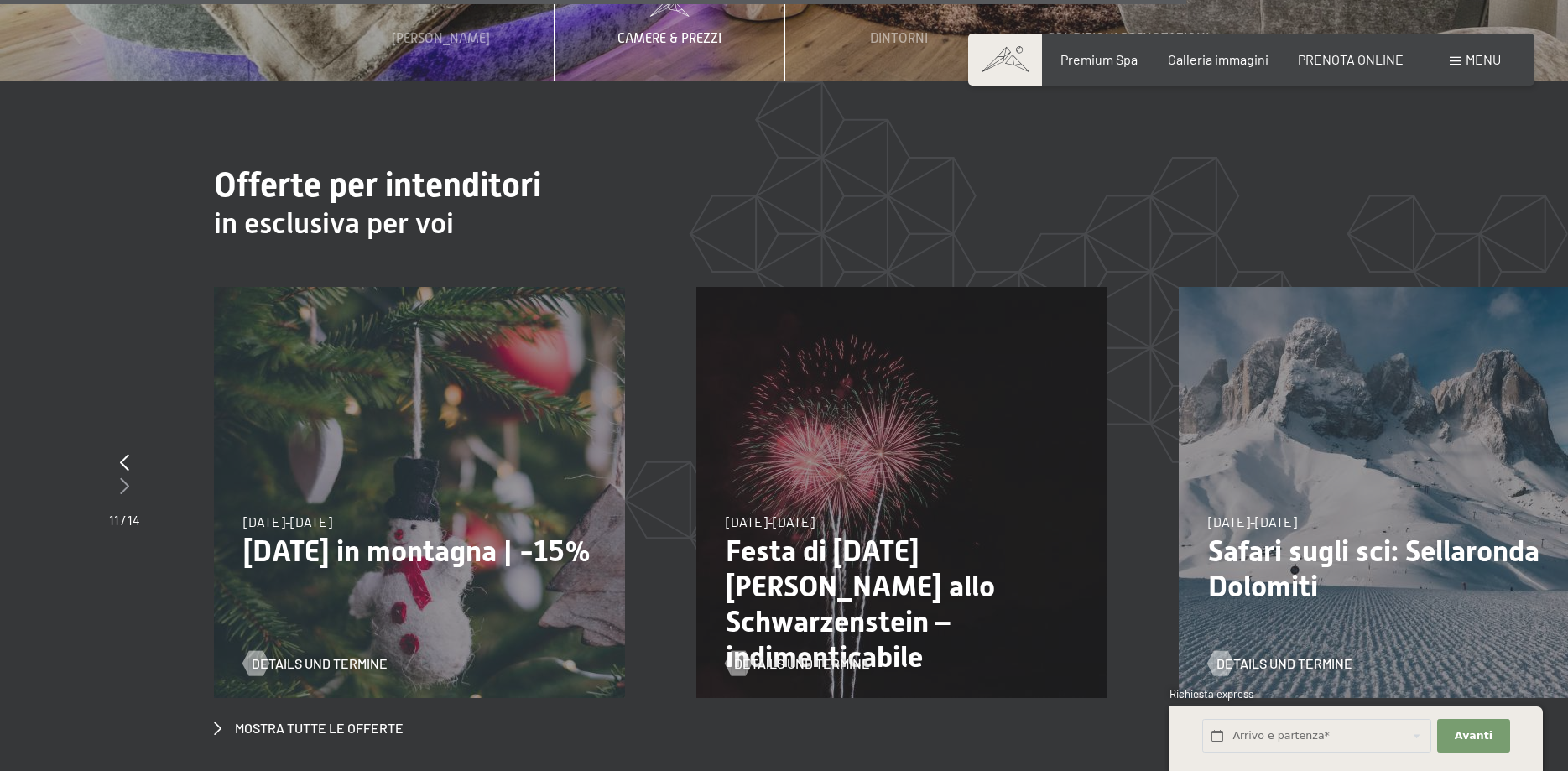
click at [117, 474] on div at bounding box center [124, 486] width 31 height 24
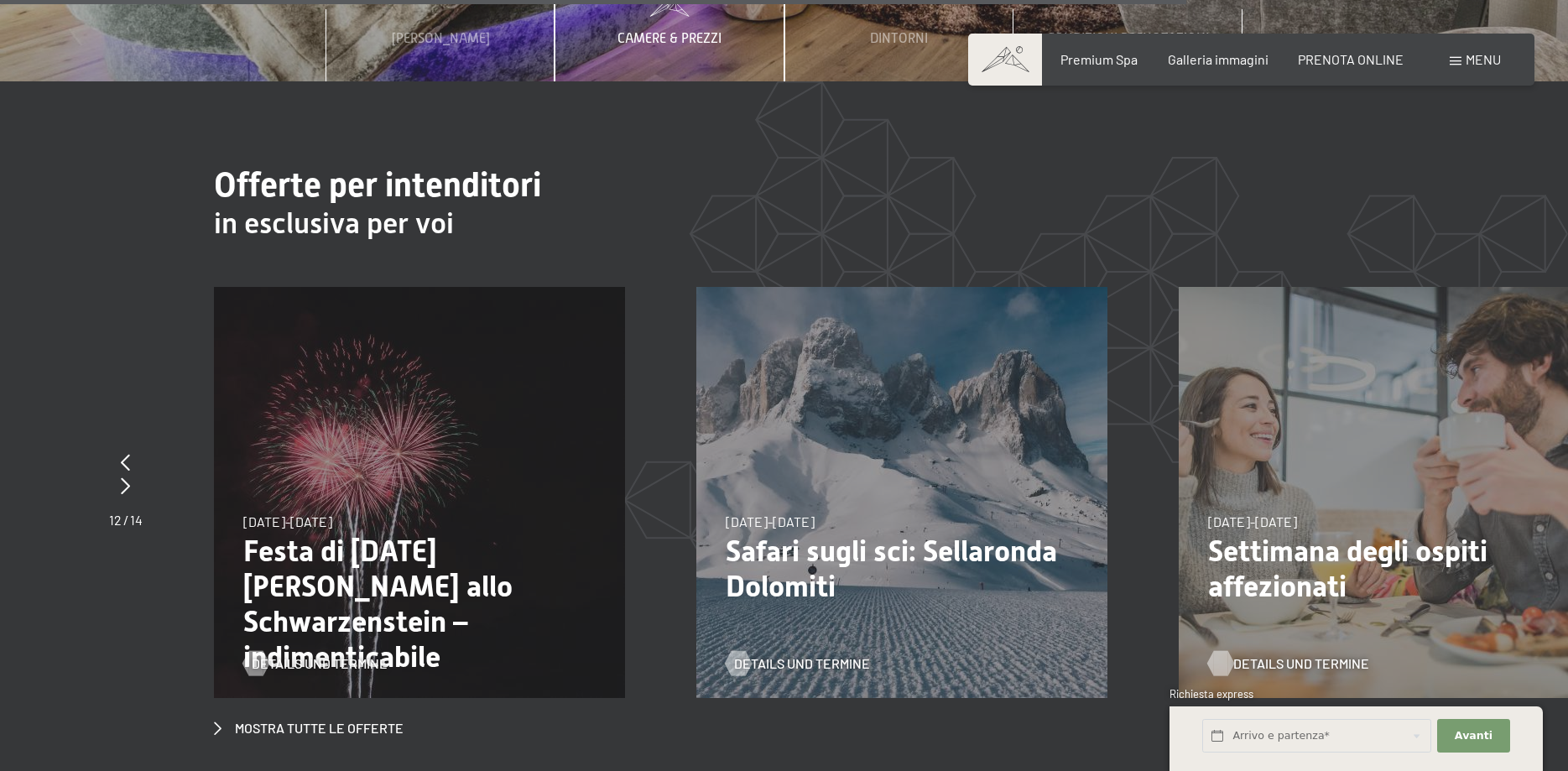
click at [1341, 654] on span "Details und Termine" at bounding box center [1301, 663] width 136 height 18
click at [129, 477] on icon at bounding box center [125, 485] width 9 height 17
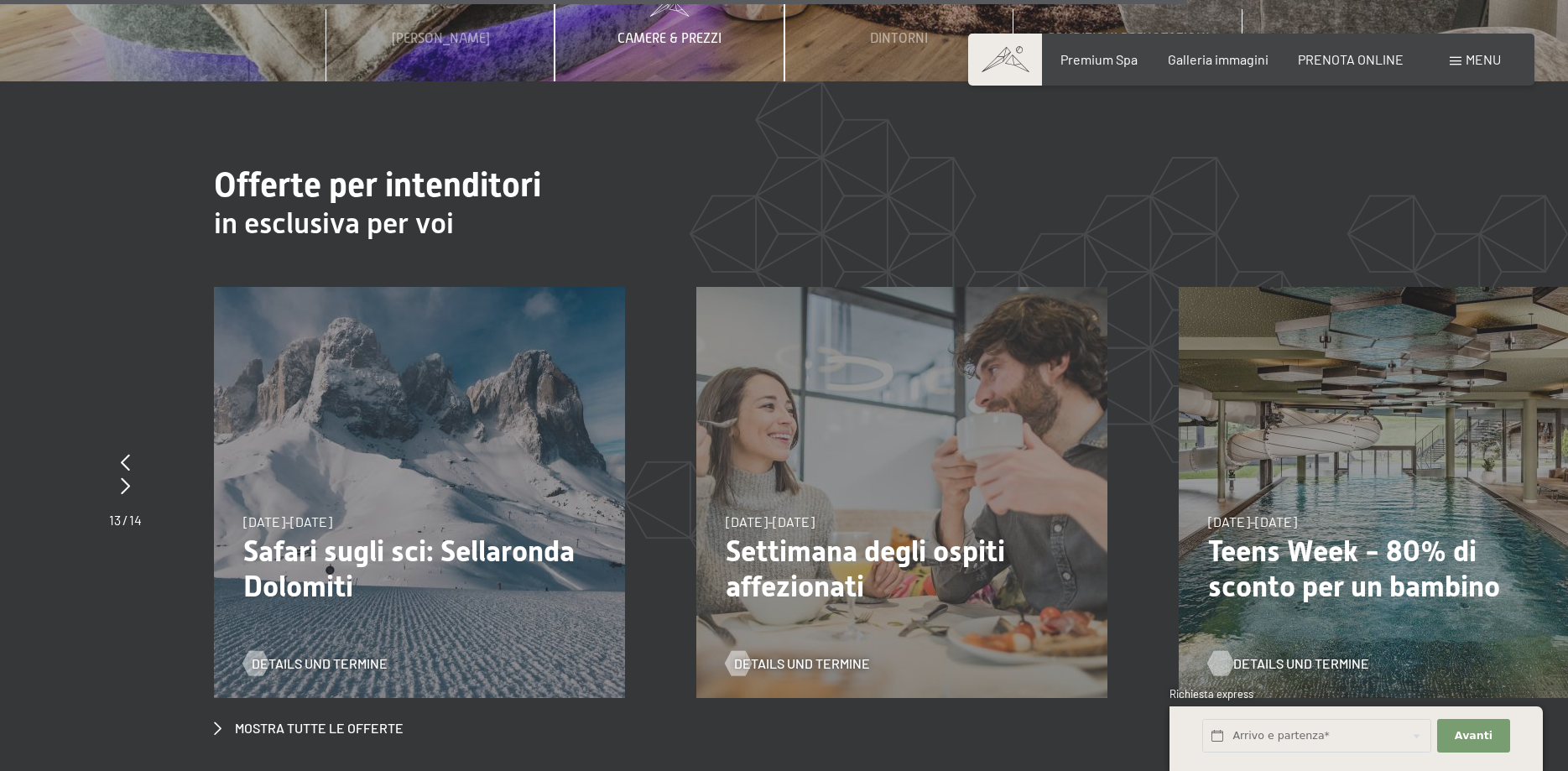
click at [1308, 654] on span "Details und Termine" at bounding box center [1301, 663] width 136 height 18
click at [129, 477] on icon at bounding box center [125, 485] width 9 height 17
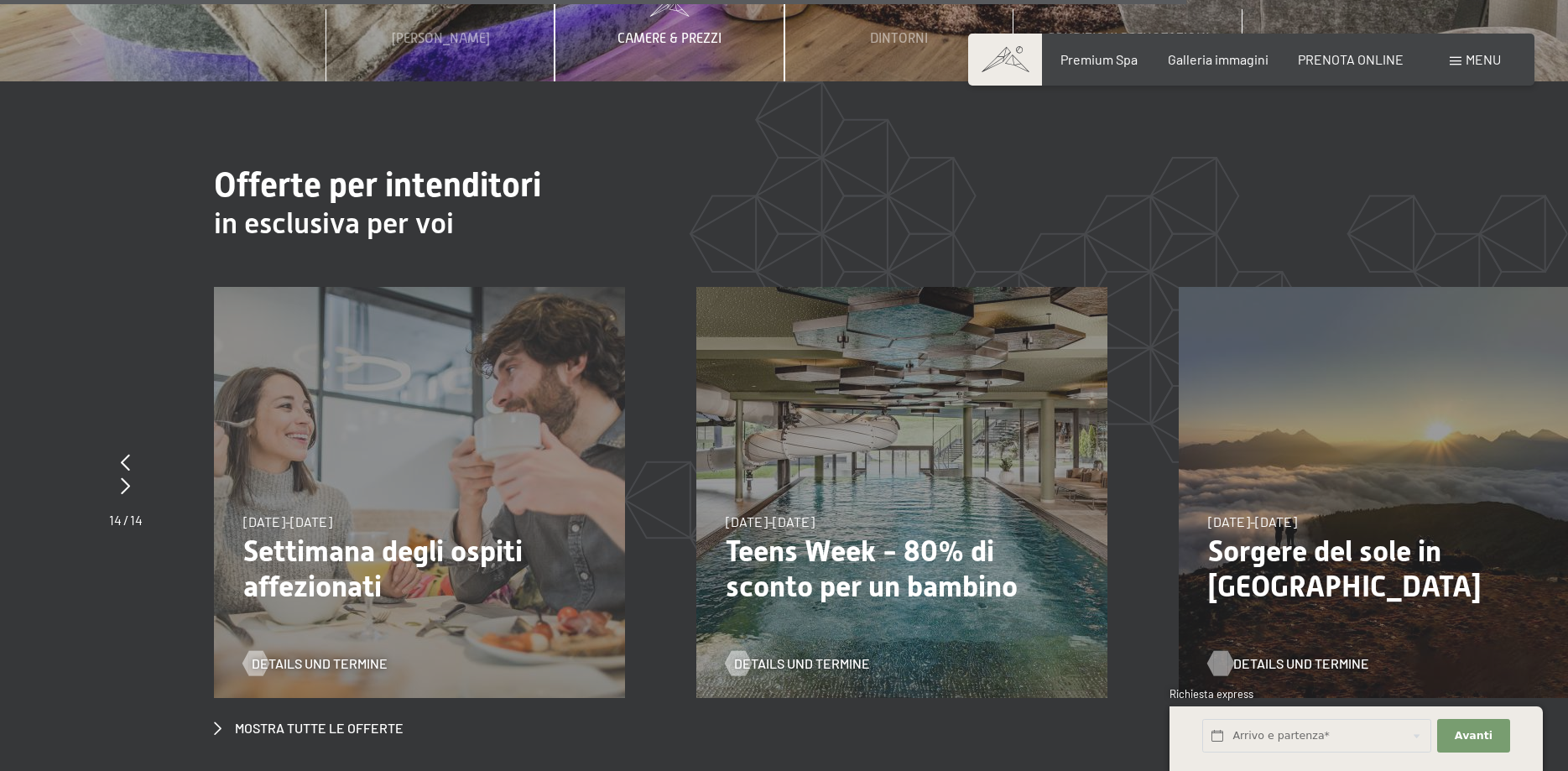
click at [1262, 654] on span "Details und Termine" at bounding box center [1301, 663] width 136 height 18
click at [121, 477] on icon at bounding box center [125, 485] width 9 height 17
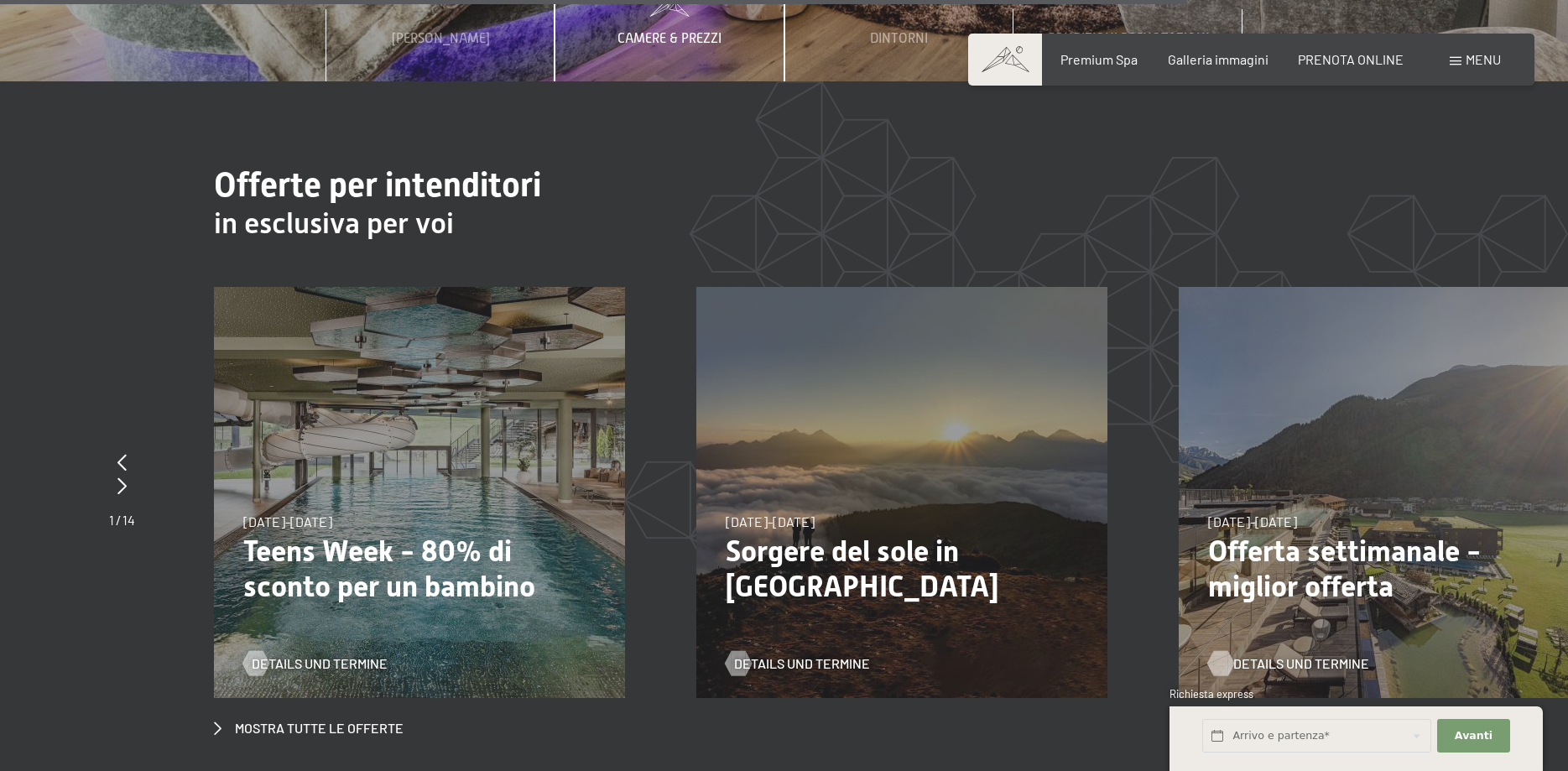
click at [1299, 654] on span "Details und Termine" at bounding box center [1301, 663] width 136 height 18
click at [125, 477] on icon at bounding box center [121, 485] width 9 height 17
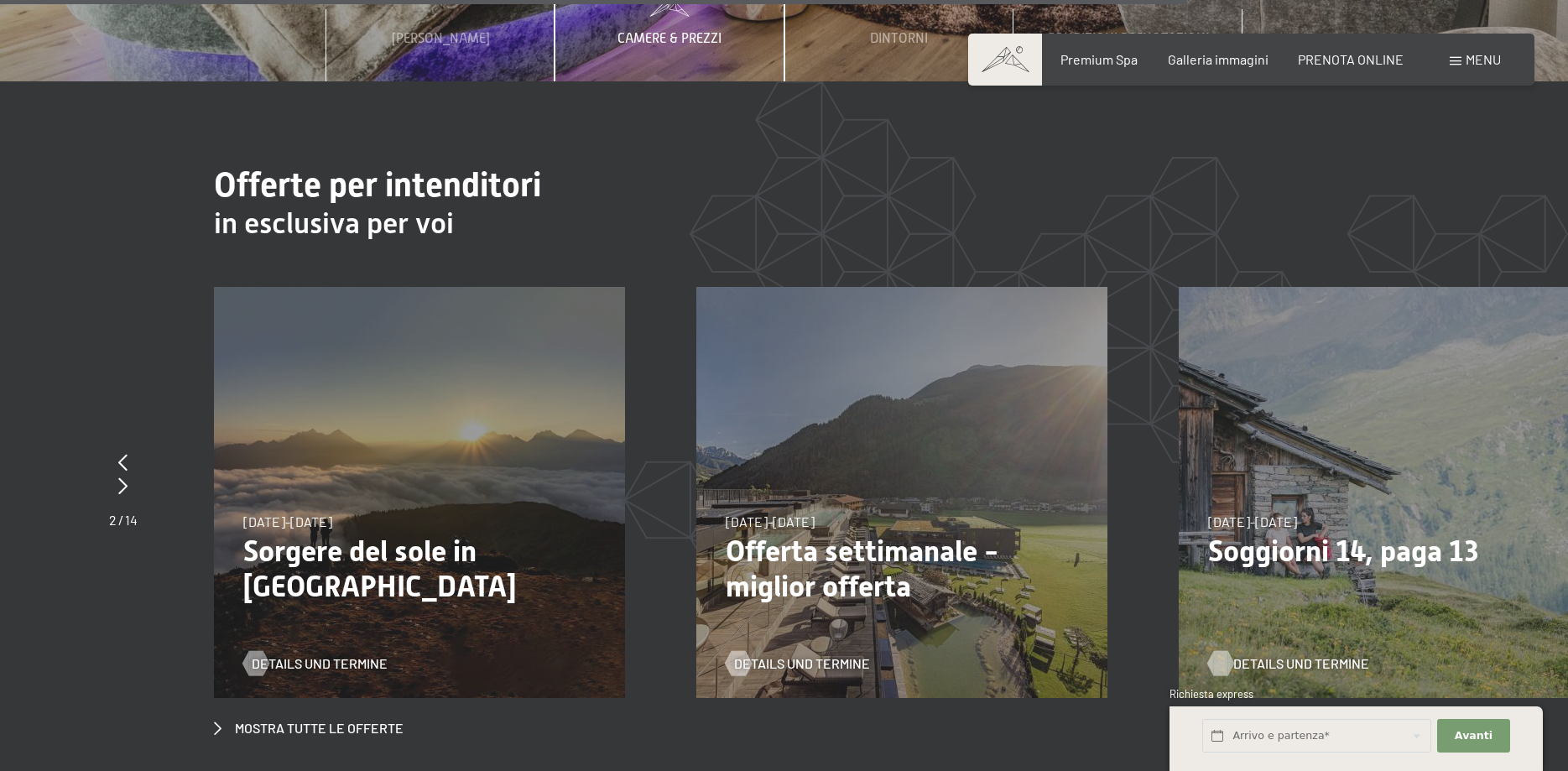
click at [1287, 654] on span "Details und Termine" at bounding box center [1301, 663] width 136 height 18
click at [124, 477] on icon at bounding box center [122, 485] width 9 height 17
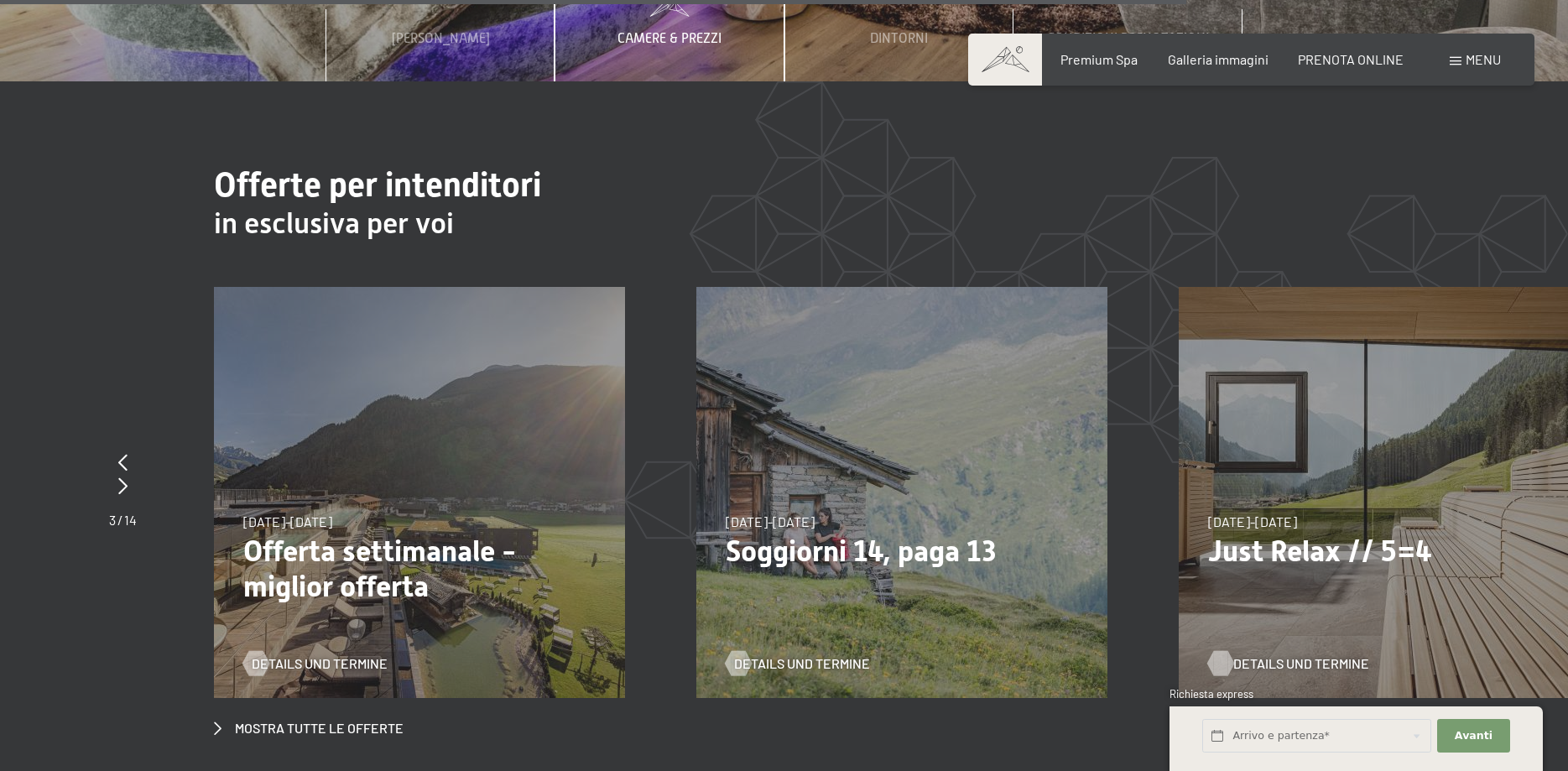
click at [1307, 654] on span "Details und Termine" at bounding box center [1301, 663] width 136 height 18
click at [129, 474] on div at bounding box center [122, 486] width 27 height 24
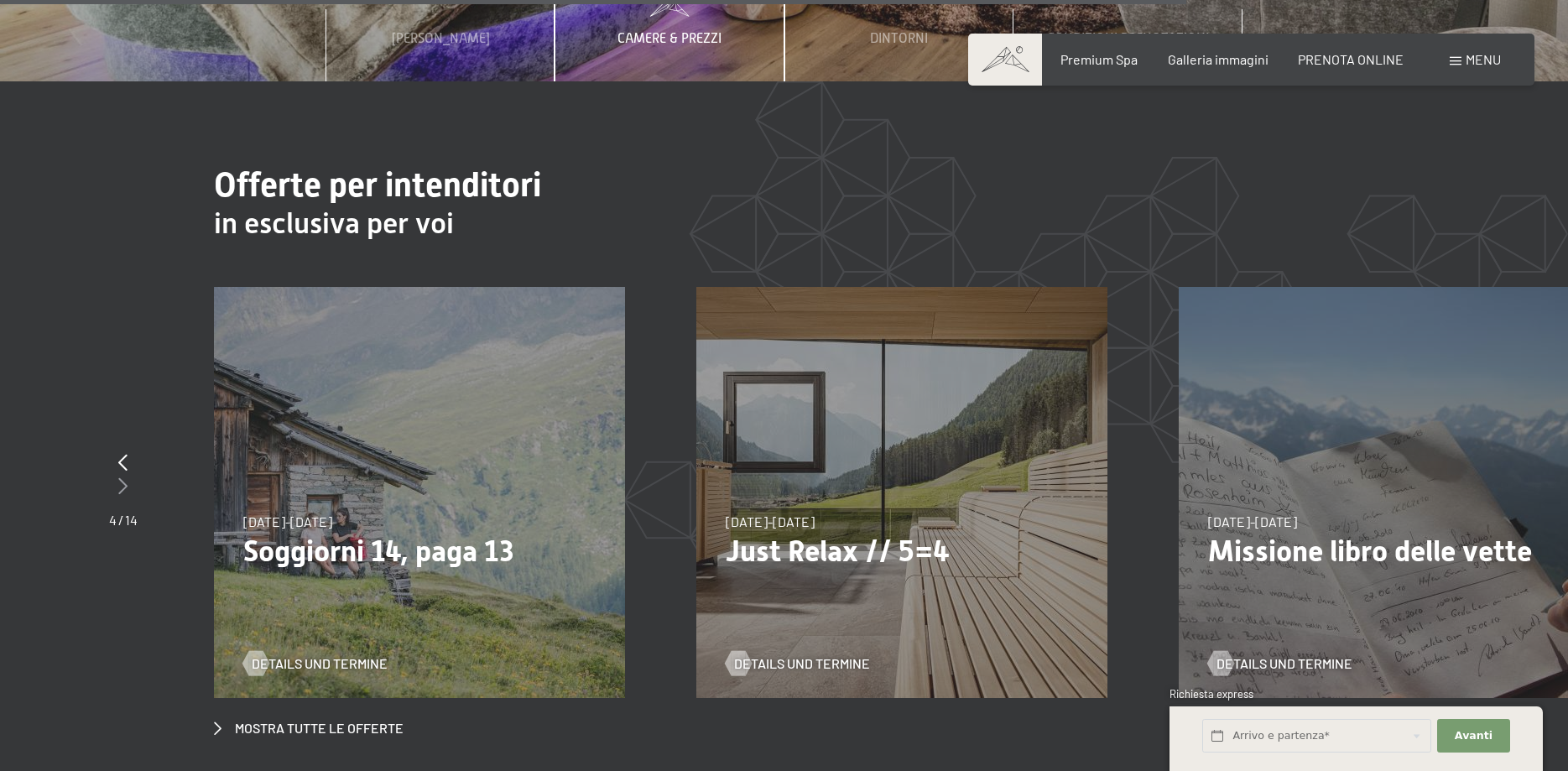
click at [124, 477] on icon at bounding box center [122, 485] width 9 height 17
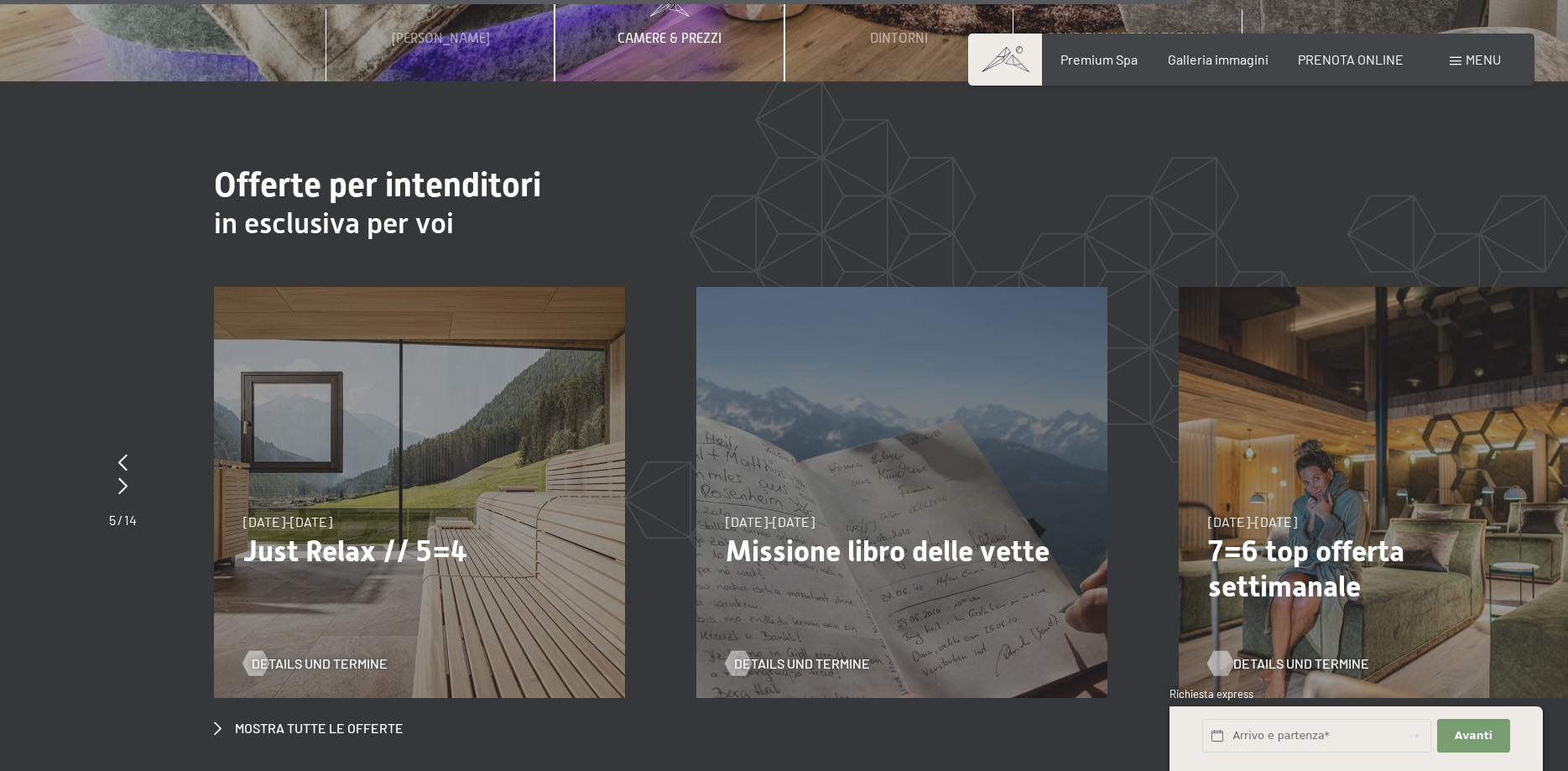
click at [1336, 654] on span "Details und Termine" at bounding box center [1301, 663] width 136 height 18
